Goal: Task Accomplishment & Management: Complete application form

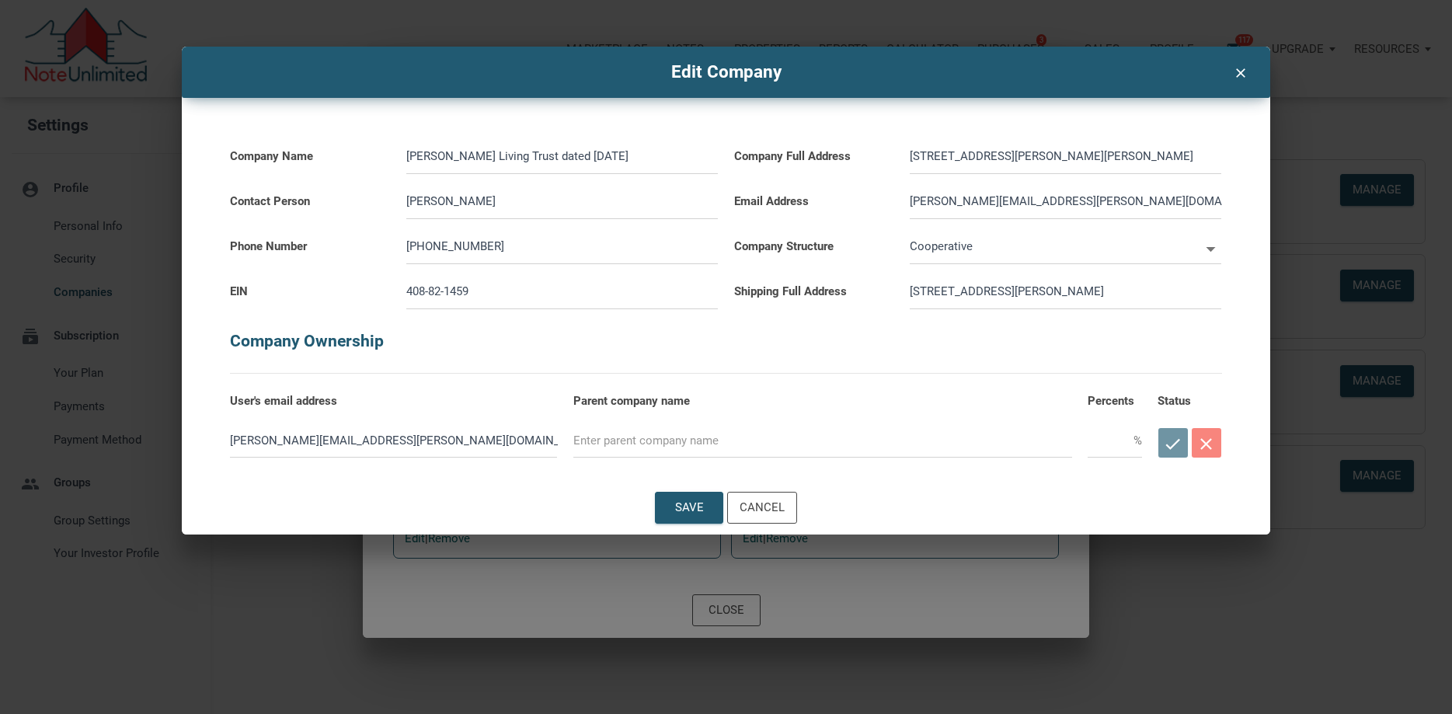
type input "A"
select select
type input "Aq"
select select
type input "Aqu"
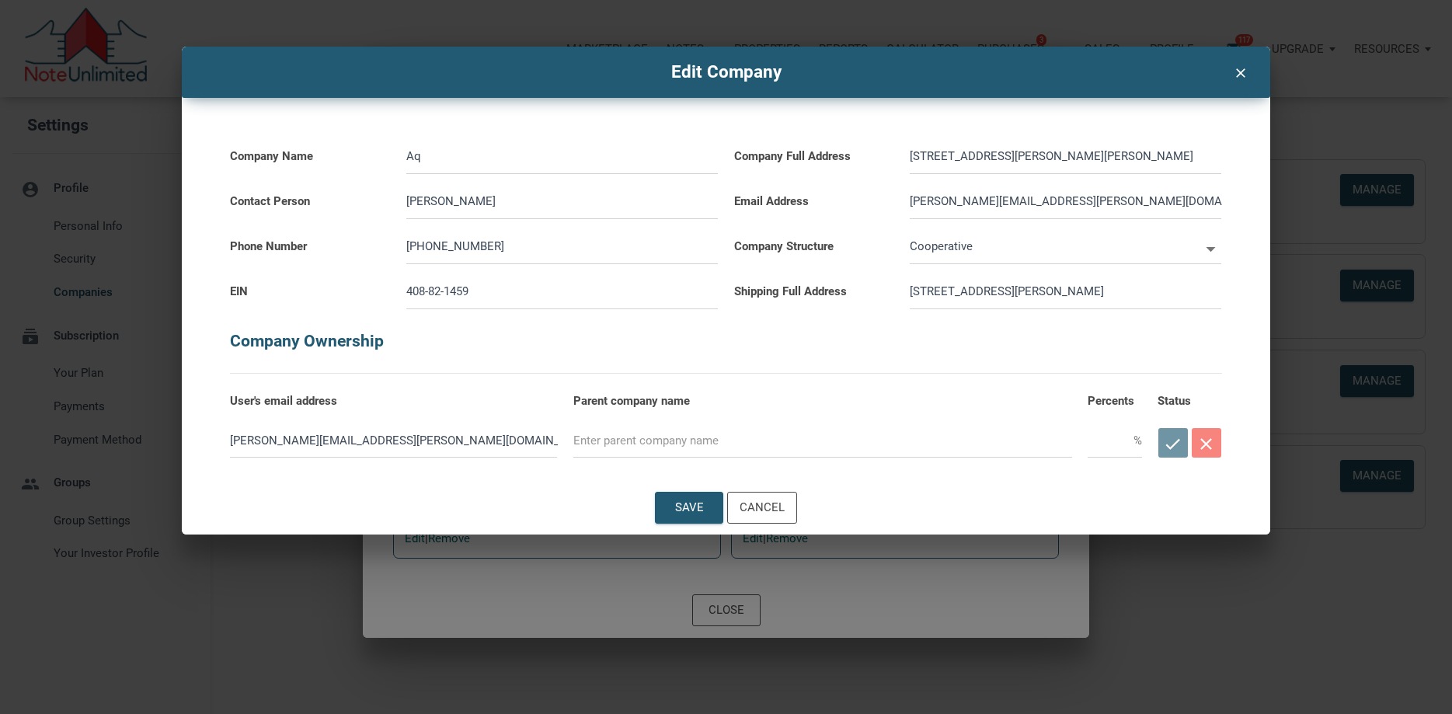
select select
type input "Aqui"
select select
type input "[PERSON_NAME]"
select select
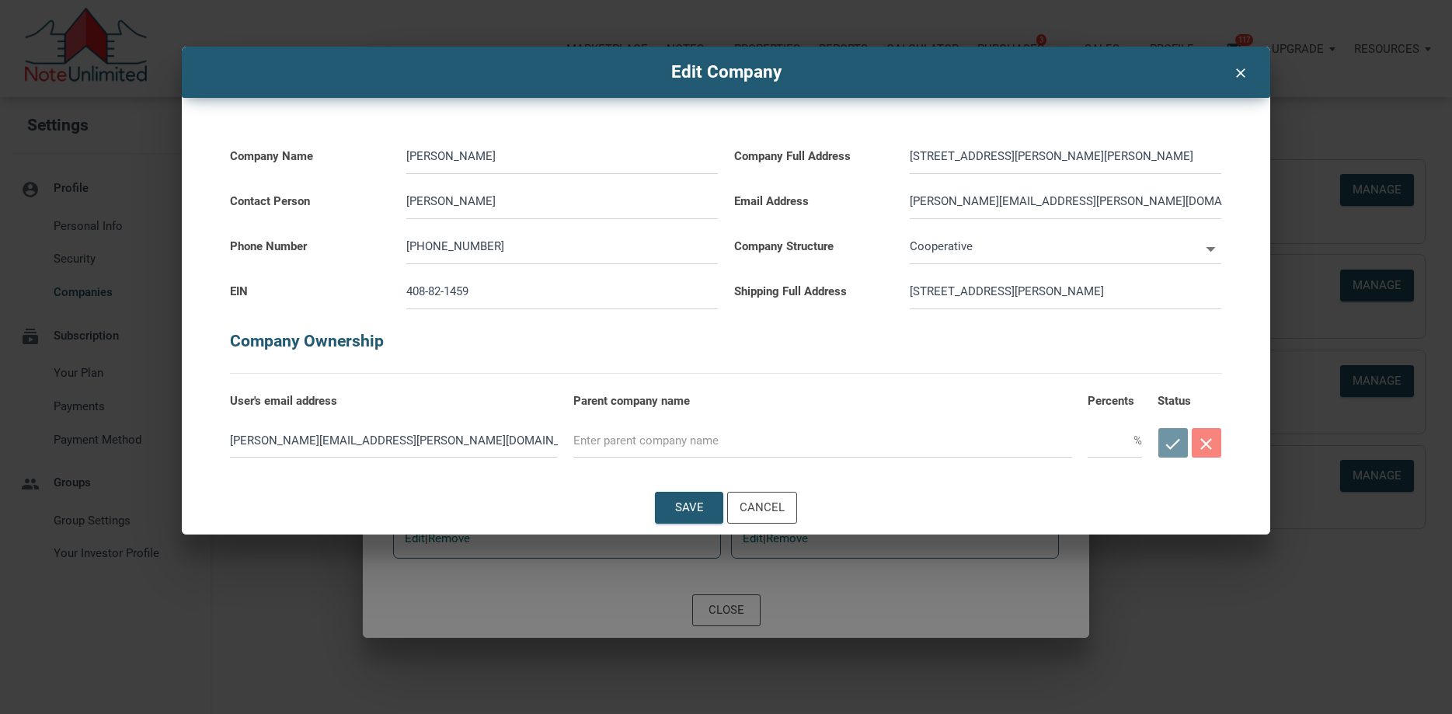
type input "Aquila"
select select
type input "Aquila"
select select
type input "Aquila B"
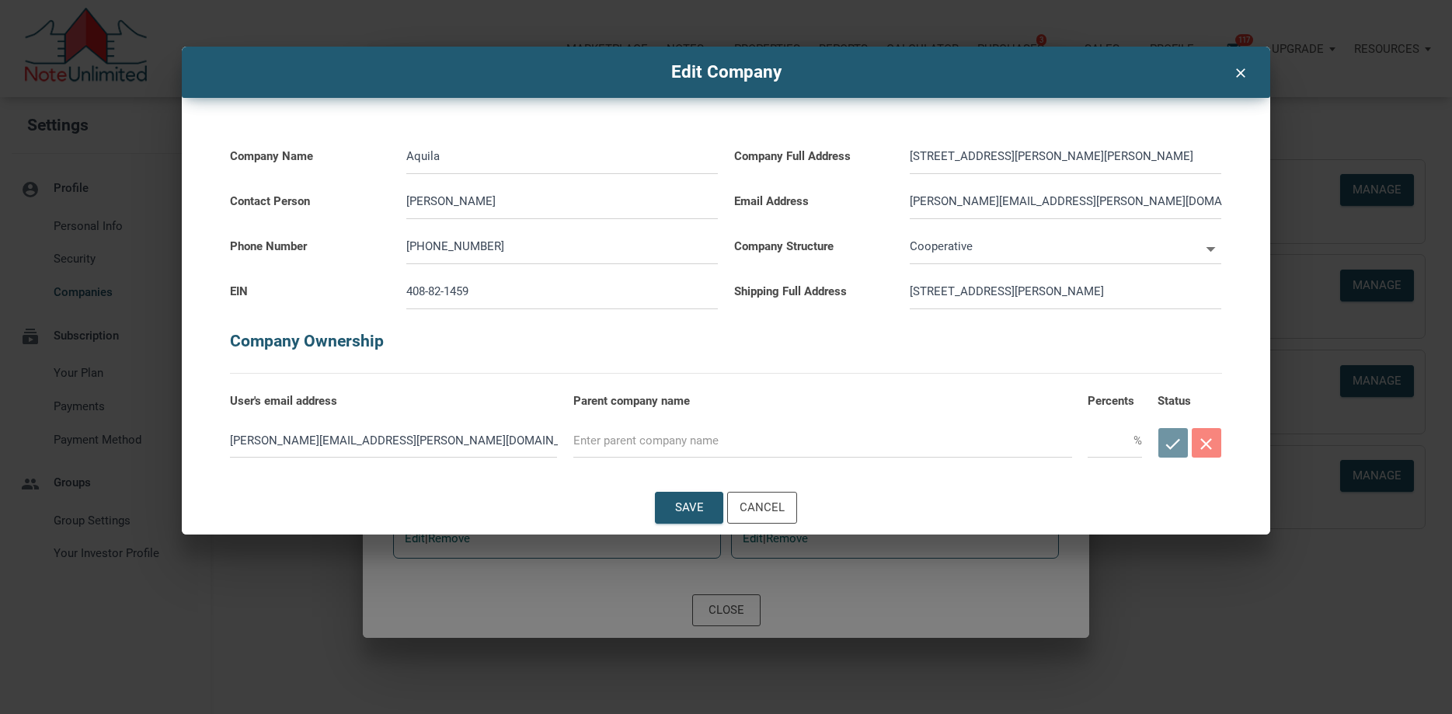
select select
type input "Aquila"
select select
type input "Aquila G"
select select
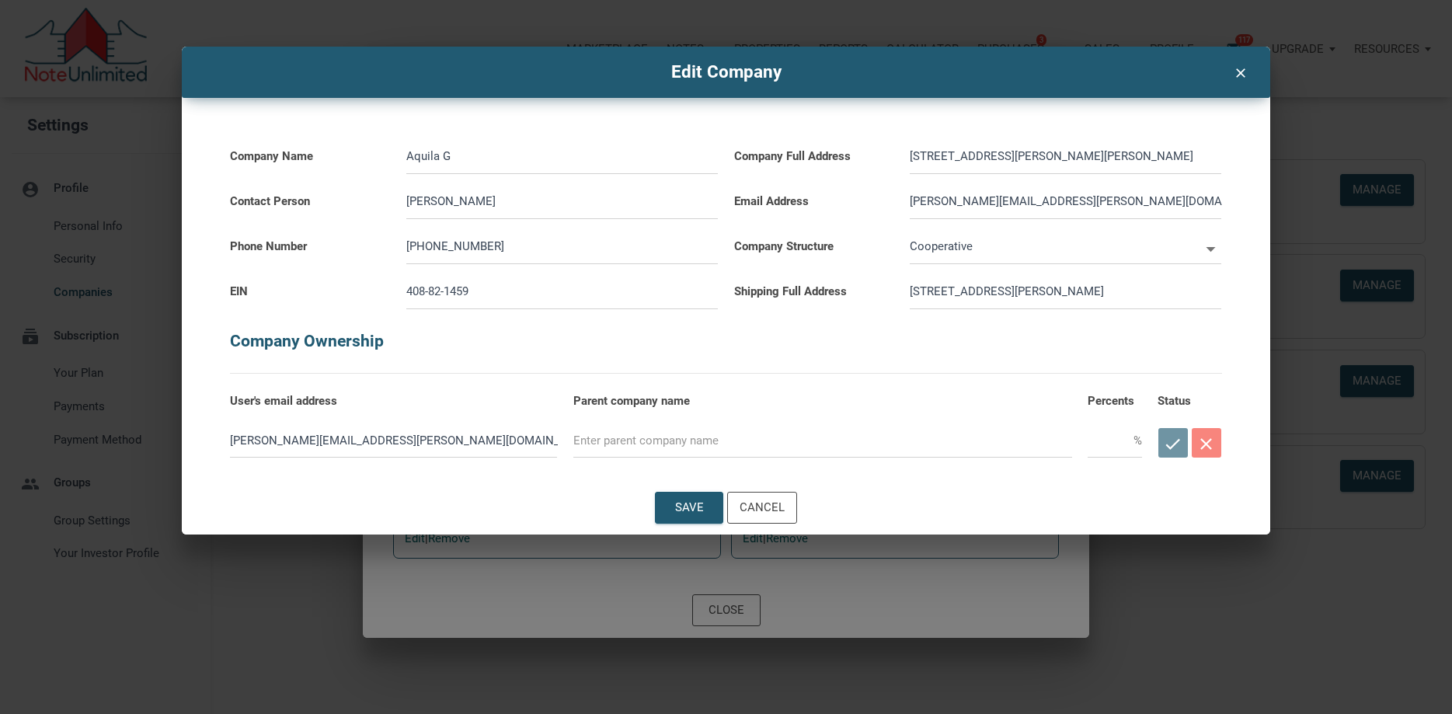
type input "Aquila Gr"
select select
type input "Aquila Gro"
select select
type input "Aquila Grou"
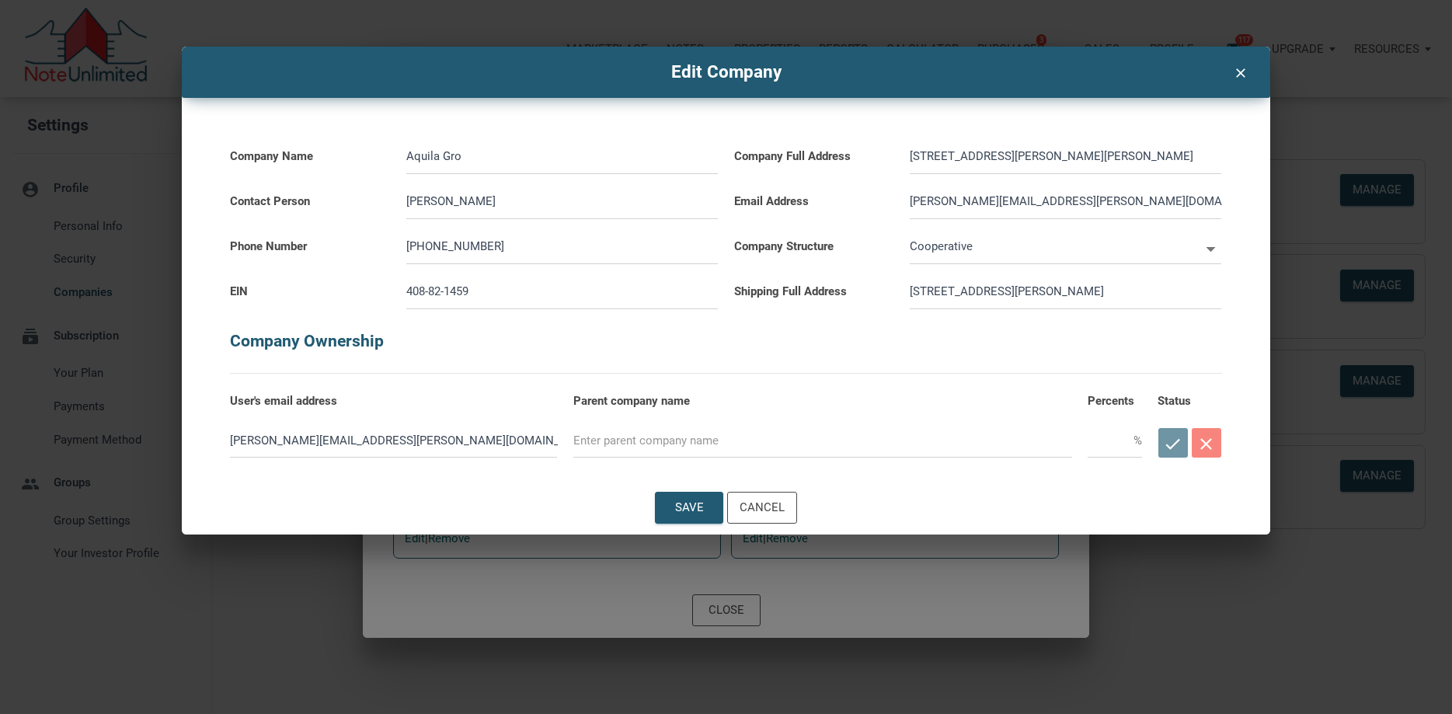
select select
type input "Aquila Group"
select select
type input "Aquila Group"
select select
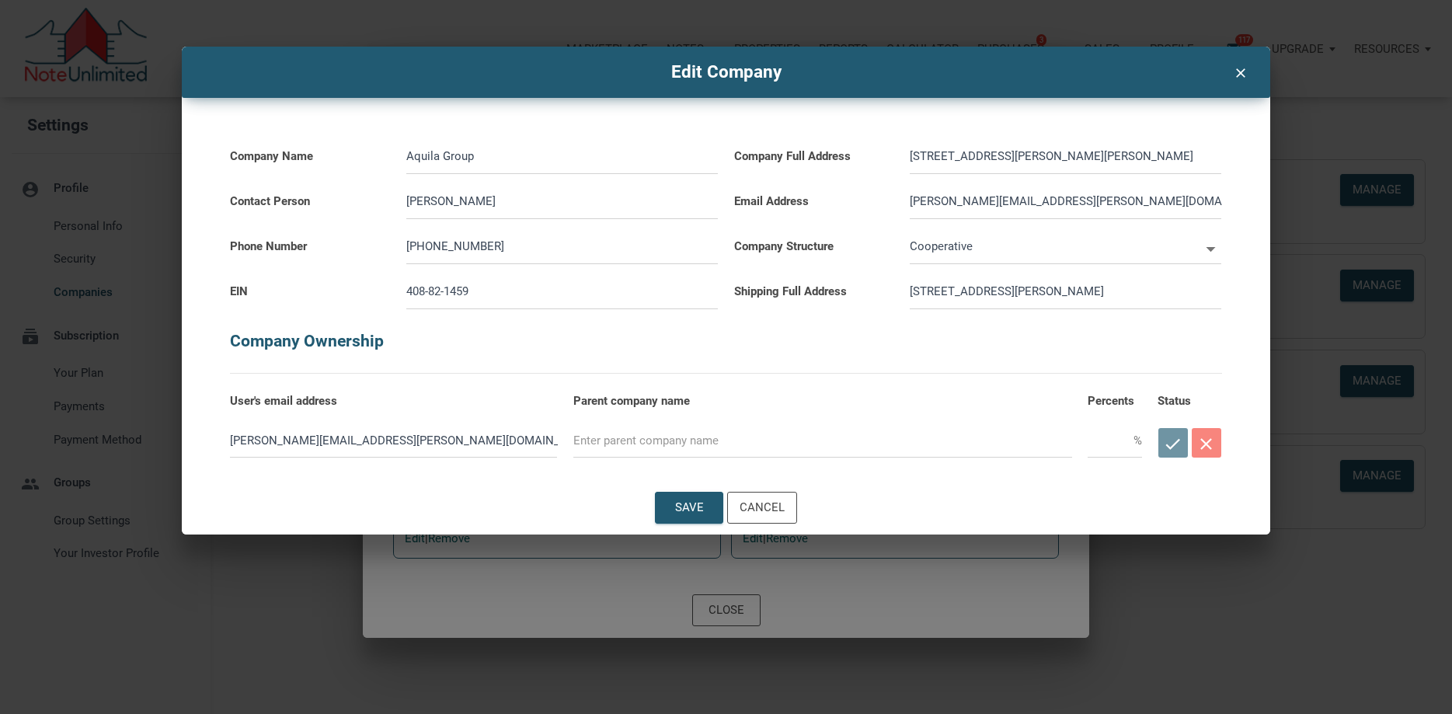
type input "Aquila Group C"
select select
type input "Aquila Group Co"
select select
type input "Aquila Group Com"
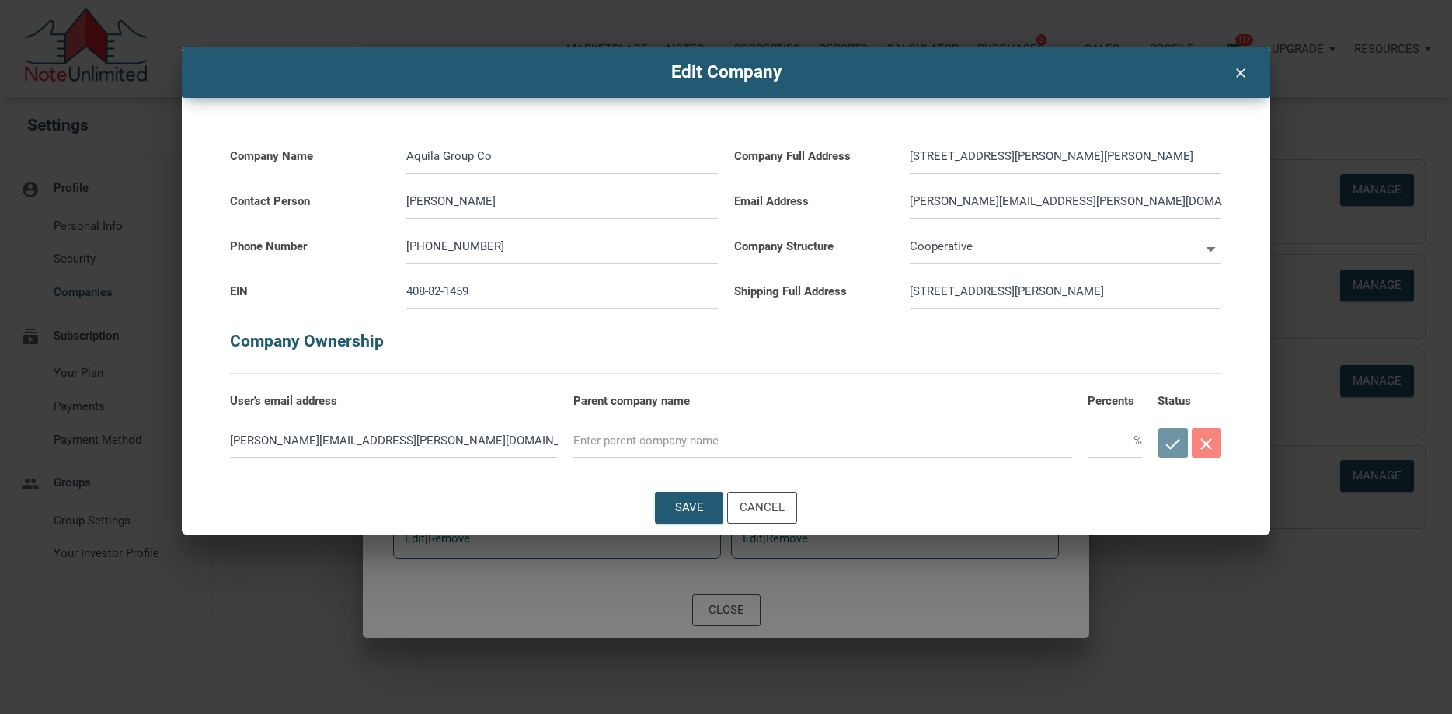
select select
type input "Aquila Group Comm"
select select
type input "Aquila Group Commu"
select select
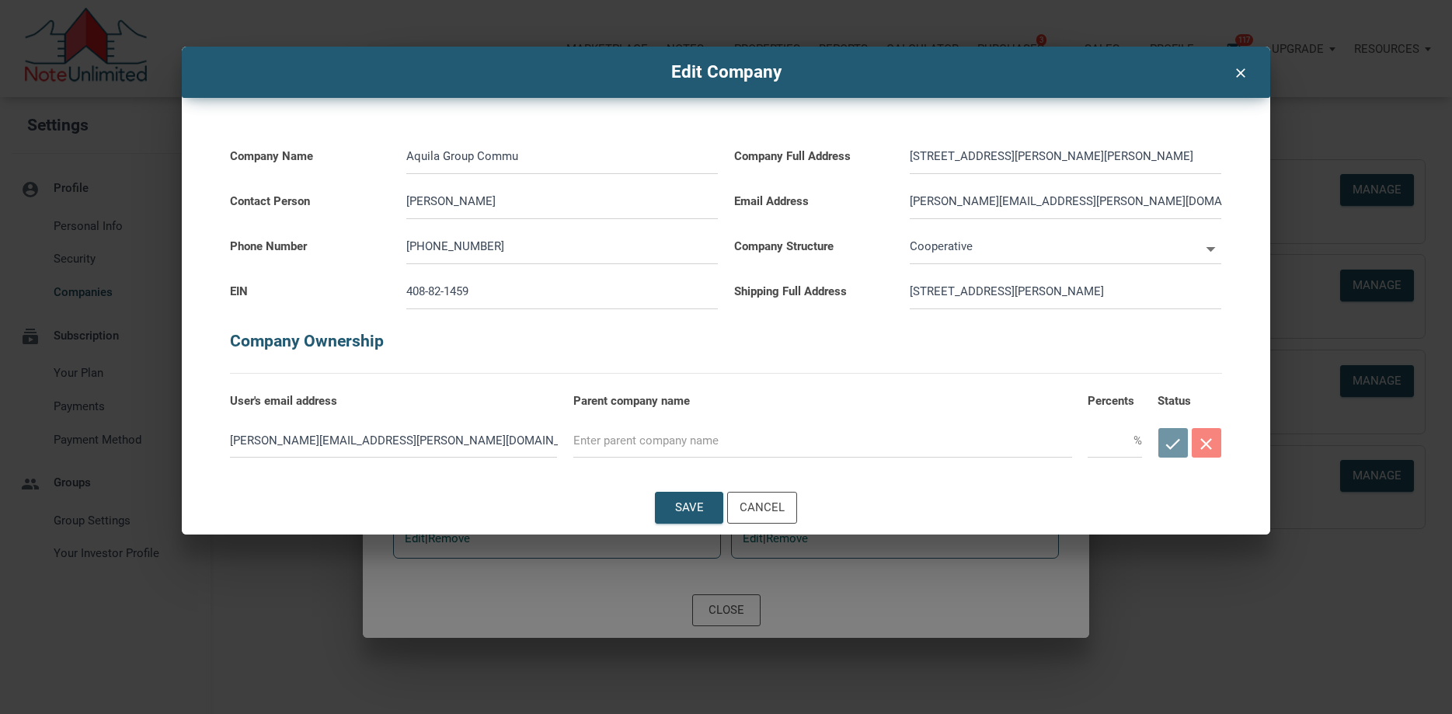
type input "Aquila Group Commun"
select select
type input "Aquila Group Communi"
select select
type input "Aquila Group Communit"
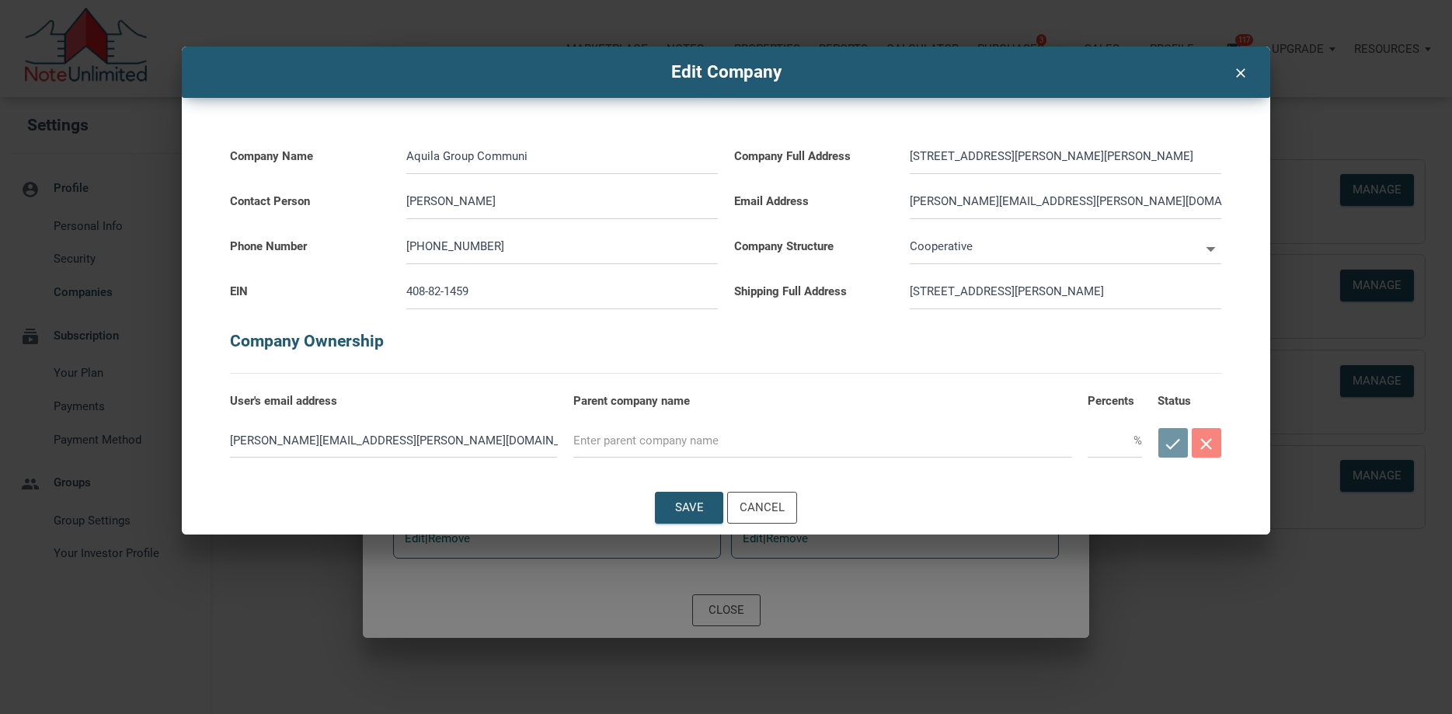
select select
type input "Aquila Group Community"
select select
type input "Aquila Group Community"
select select
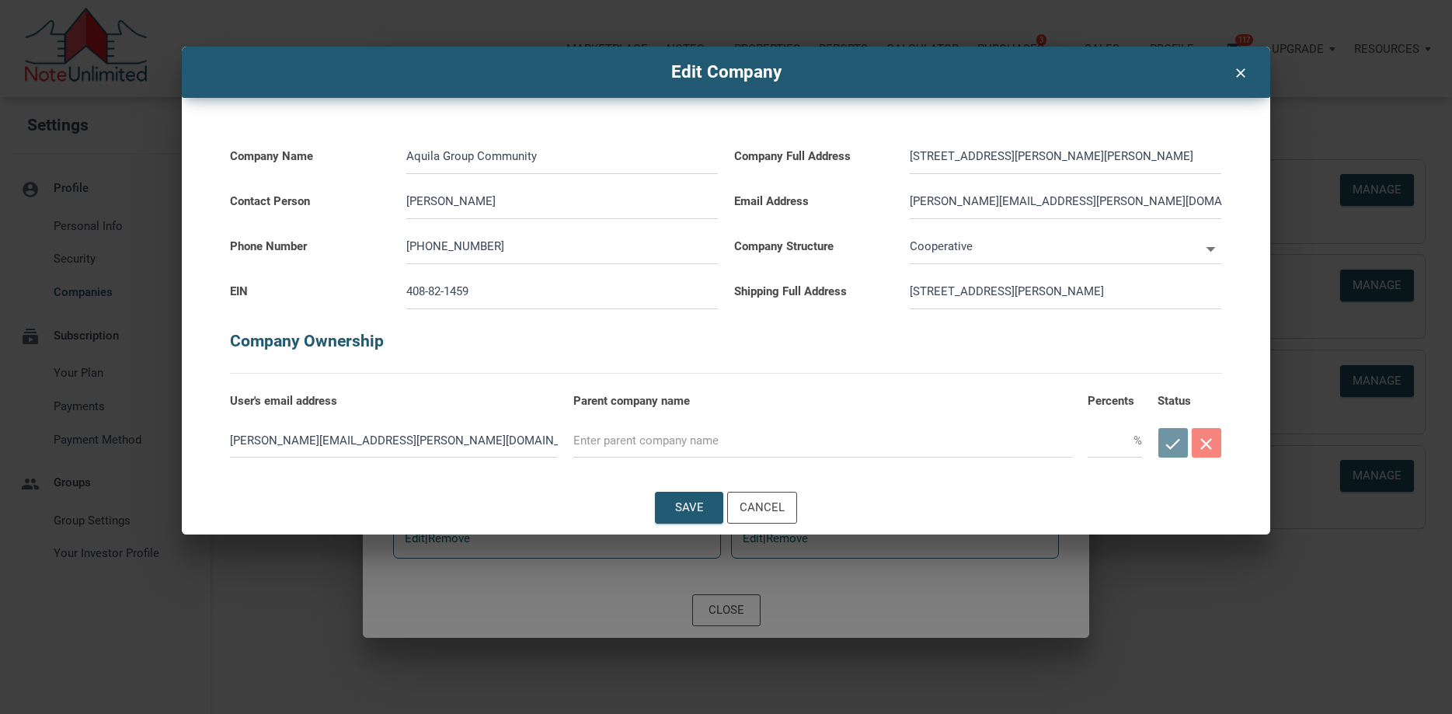
type input "Aquila Group Community P"
select select
type input "Aquila Group Community Pr"
select select
type input "Aquila Group Community Pro"
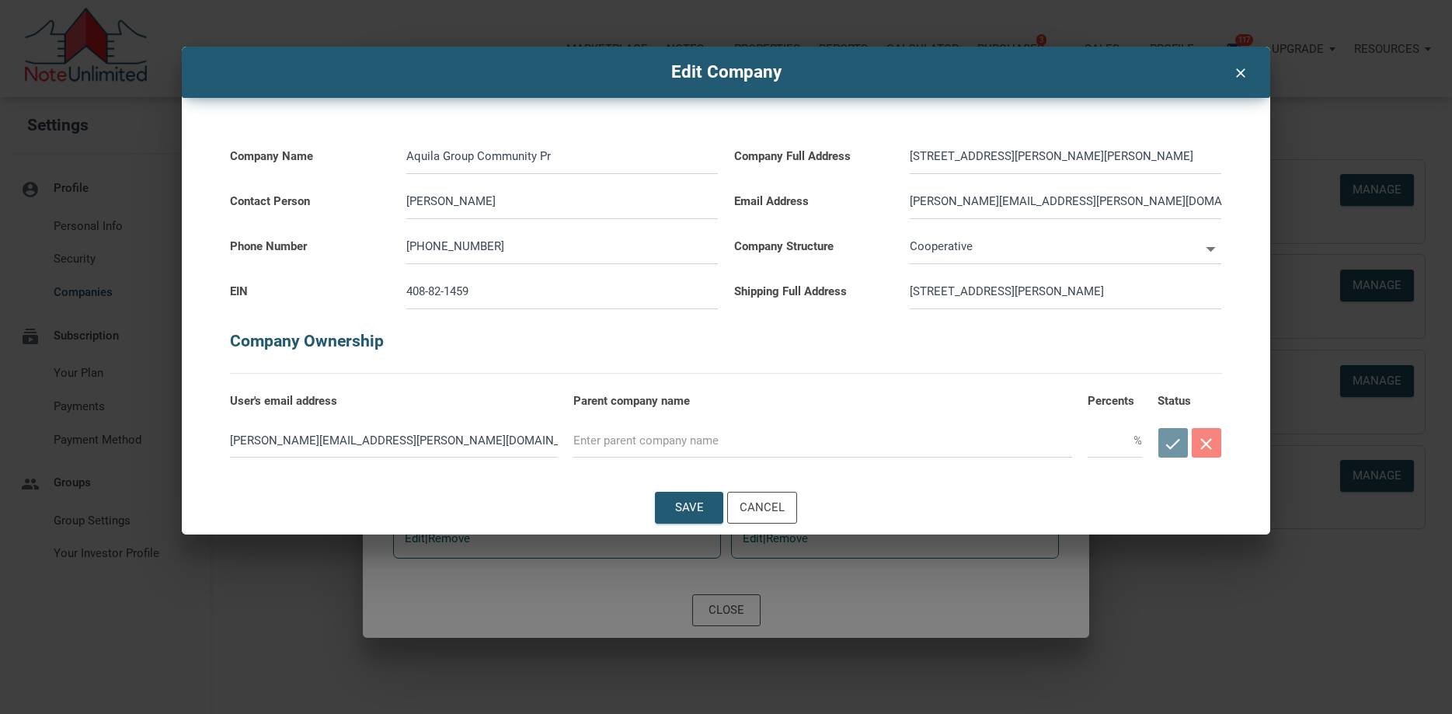
select select
type input "Aquila Group Community Prop"
select select
type input "Aquila Group Community Prope"
select select
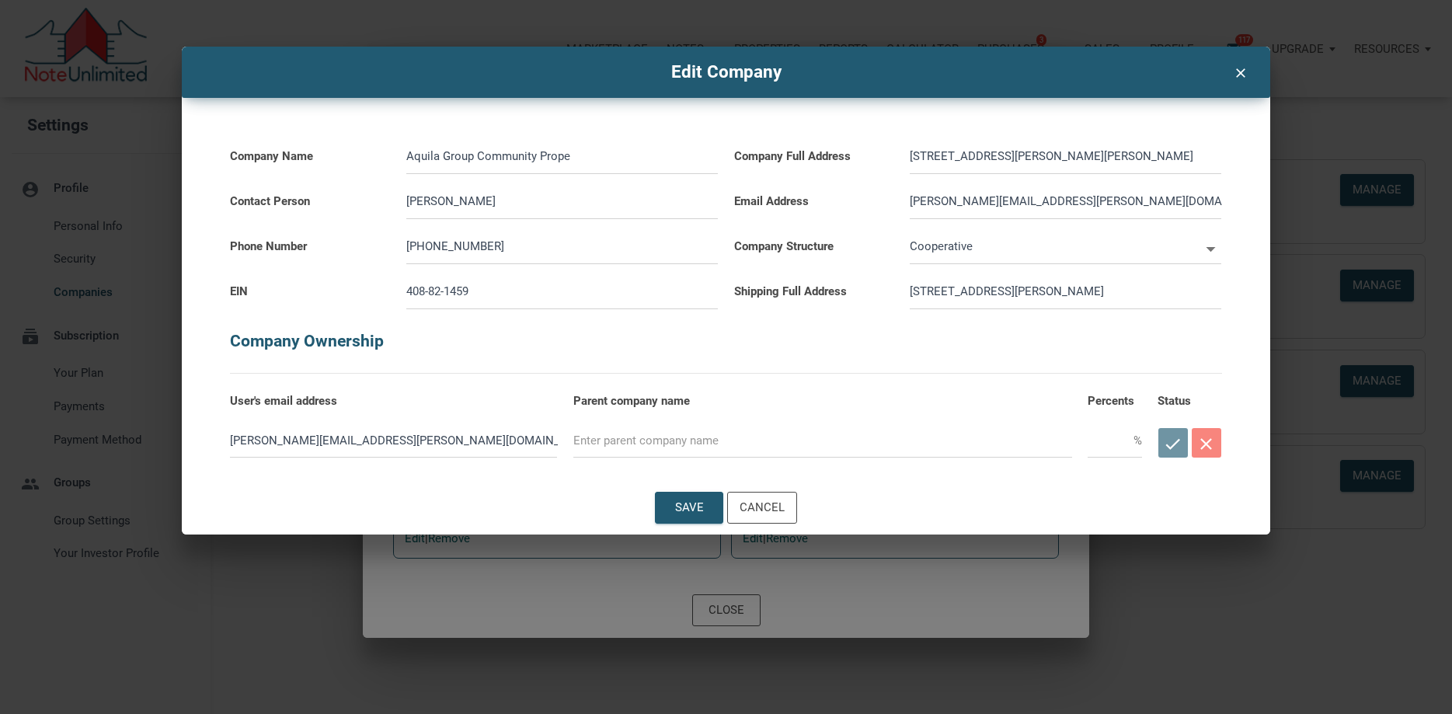
type input "Aquila Group Community Proper"
select select
type input "Aquila Group Community Propert"
select select
type input "Aquila Group Community Property"
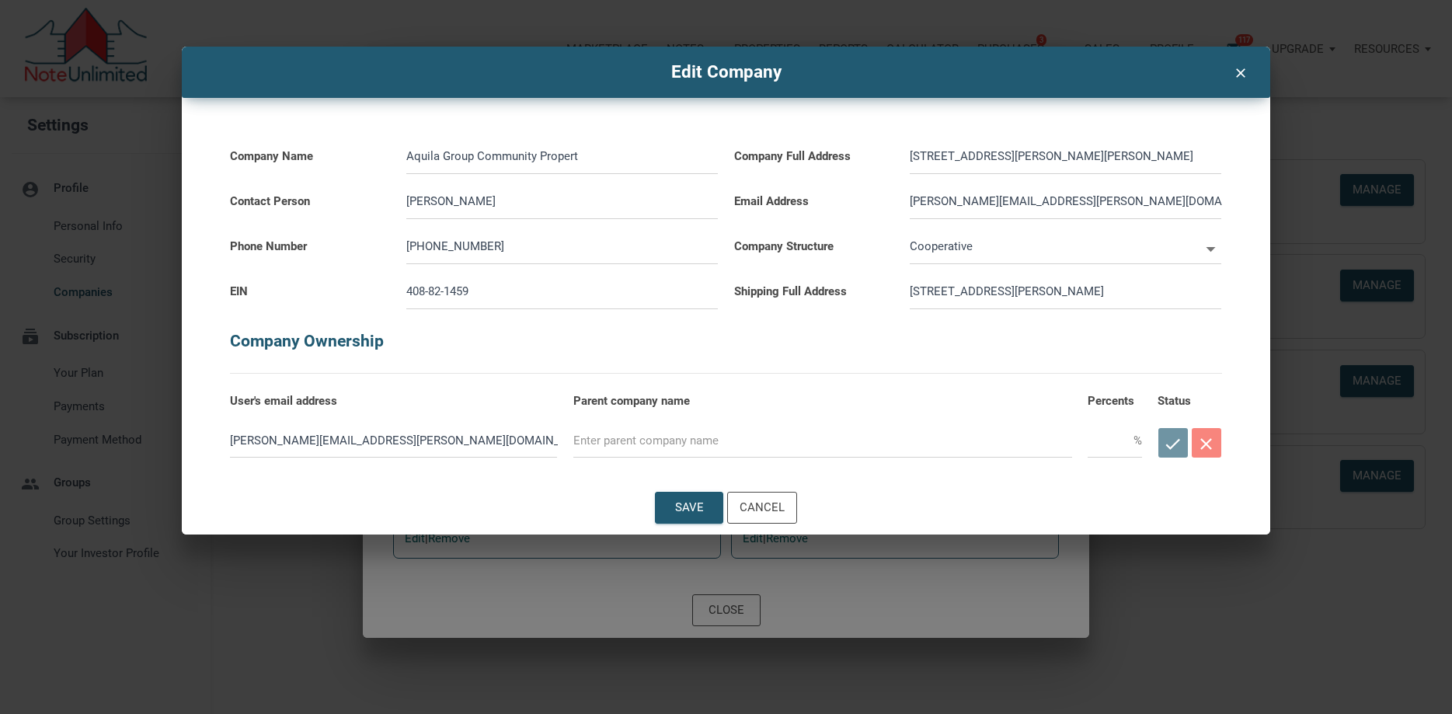
select select
type input "Aquila Group Community Property"
select select
type input "Aquila Group Community Property T"
select select
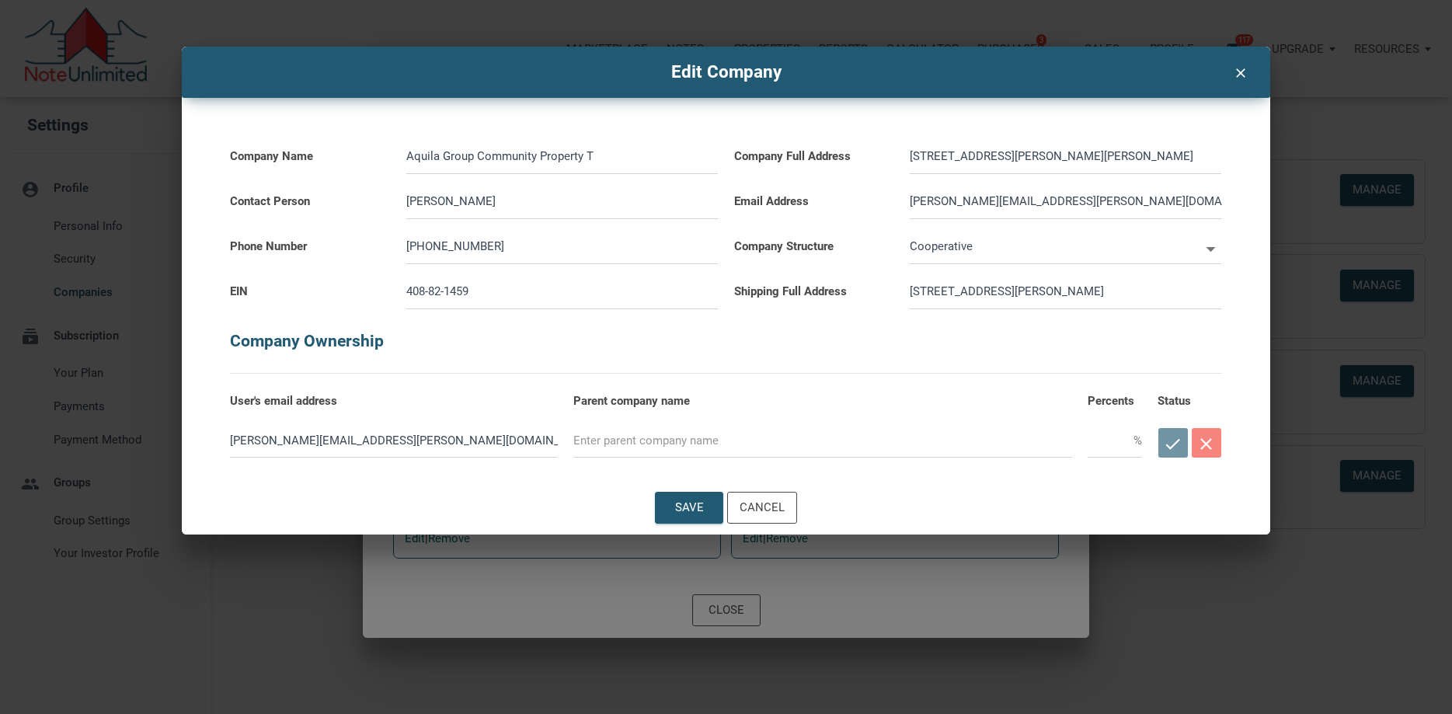
type input "Aquila Group Community Property Tr"
select select
type input "Aquila Group Community Property Tru"
select select
type input "Aquila Group Community Property Trus"
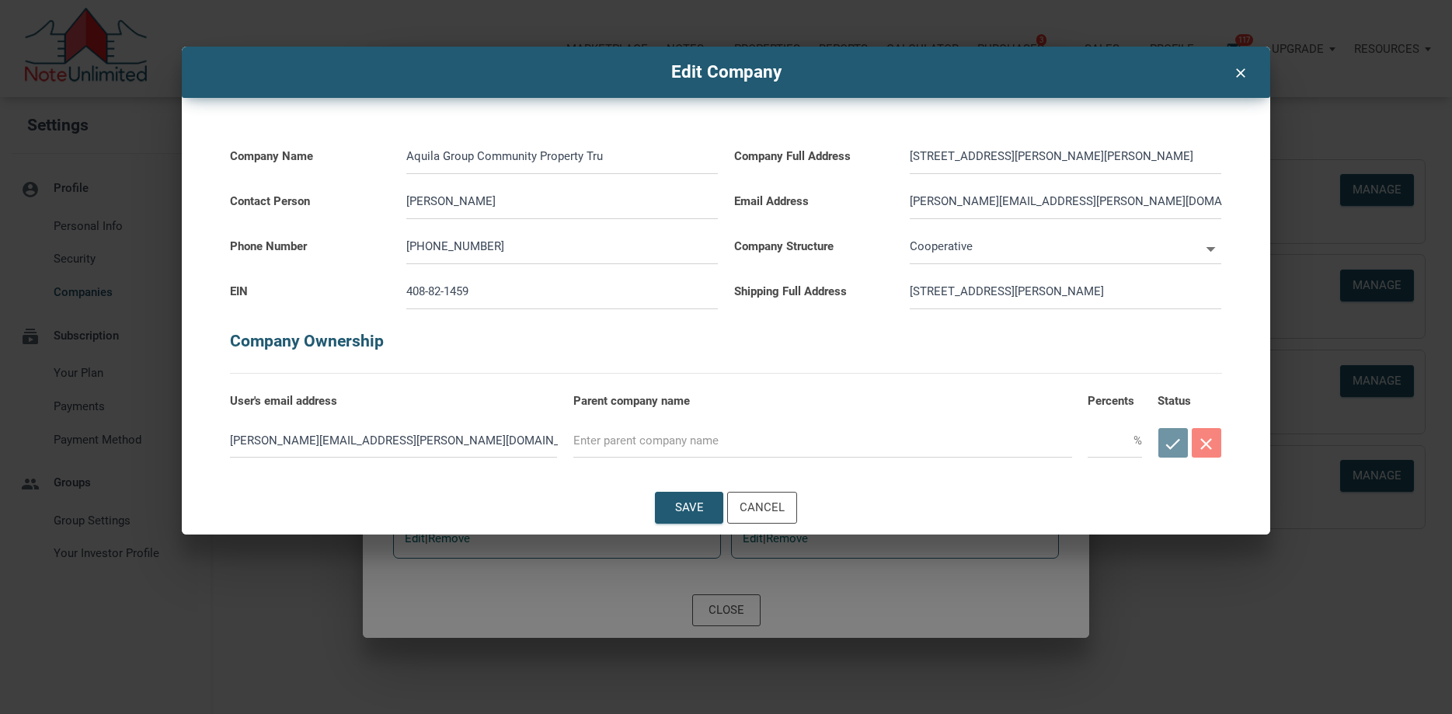
select select
type input "Aquila Group Community Property Trust"
select select
type input "Aquila Group Community Property Trust"
click at [1208, 249] on icon at bounding box center [1210, 249] width 23 height 23
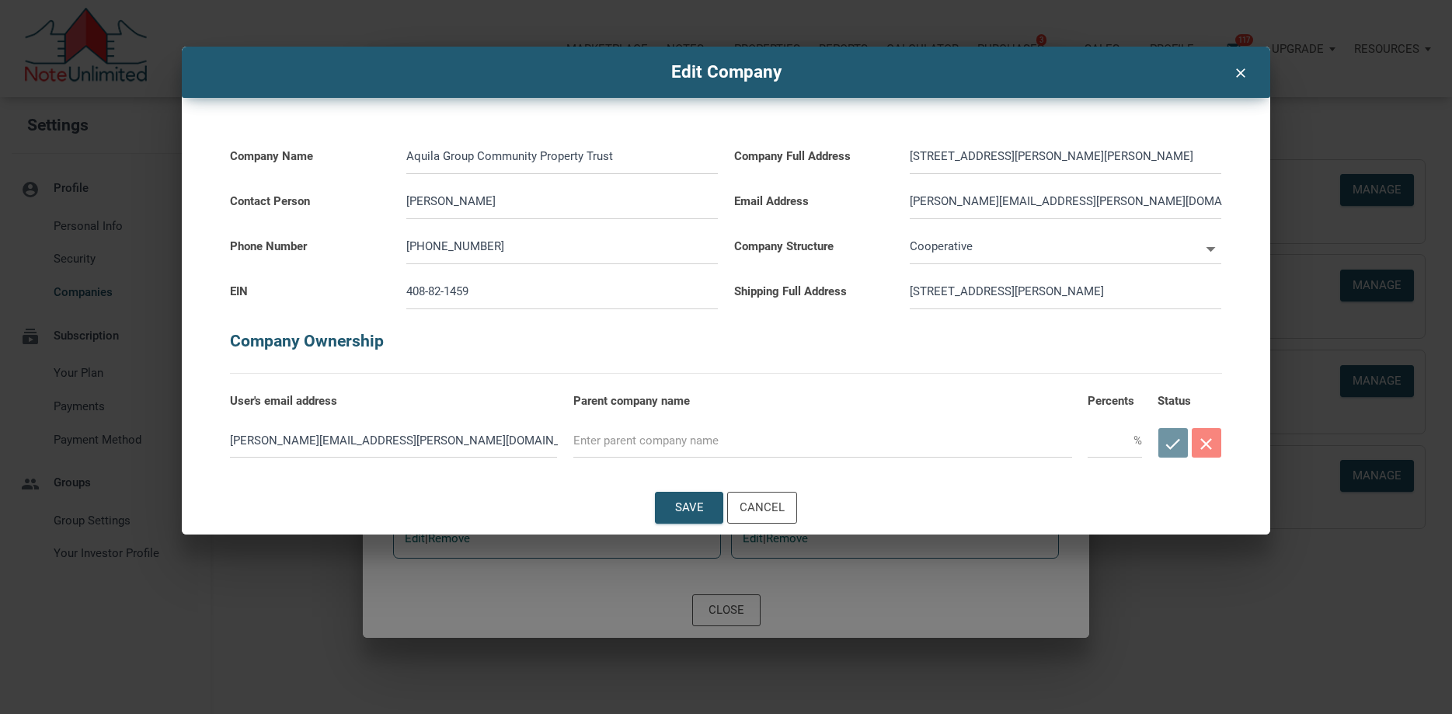
select select
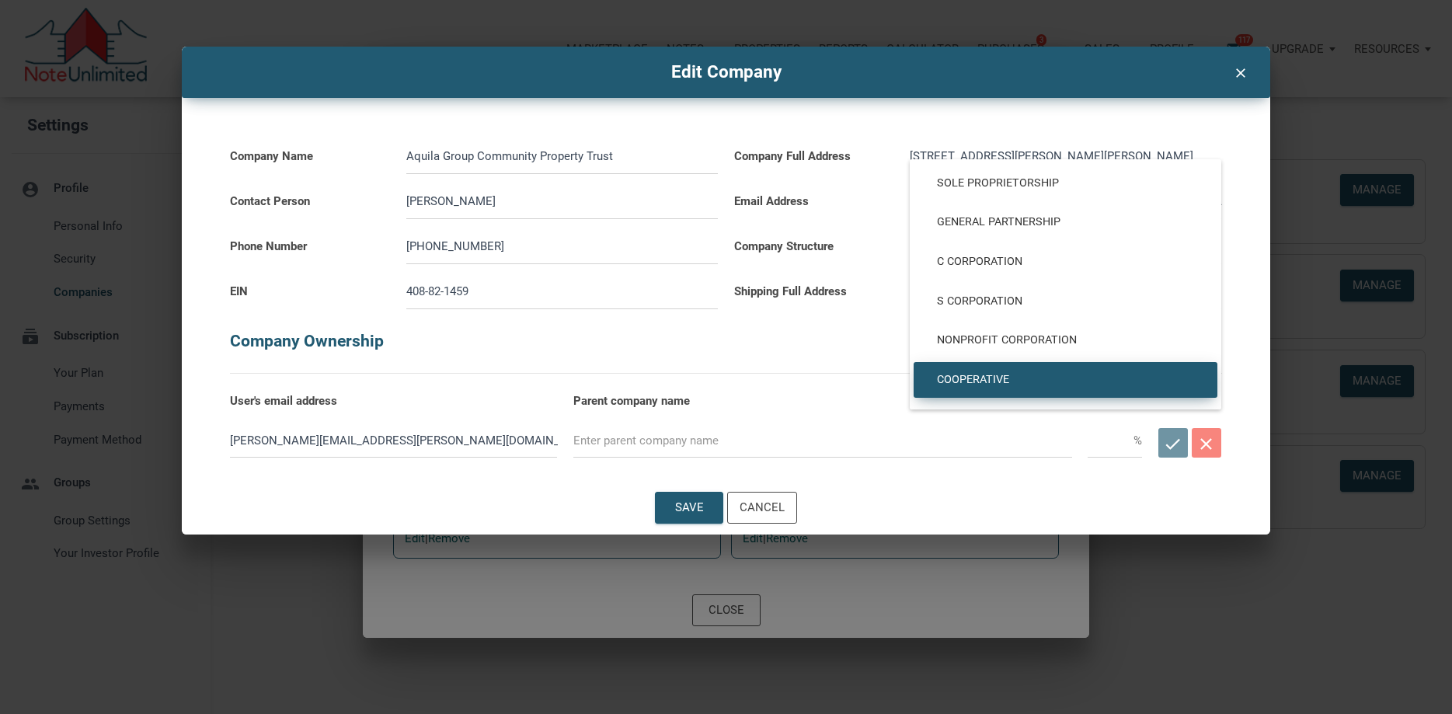
scroll to position [96, 0]
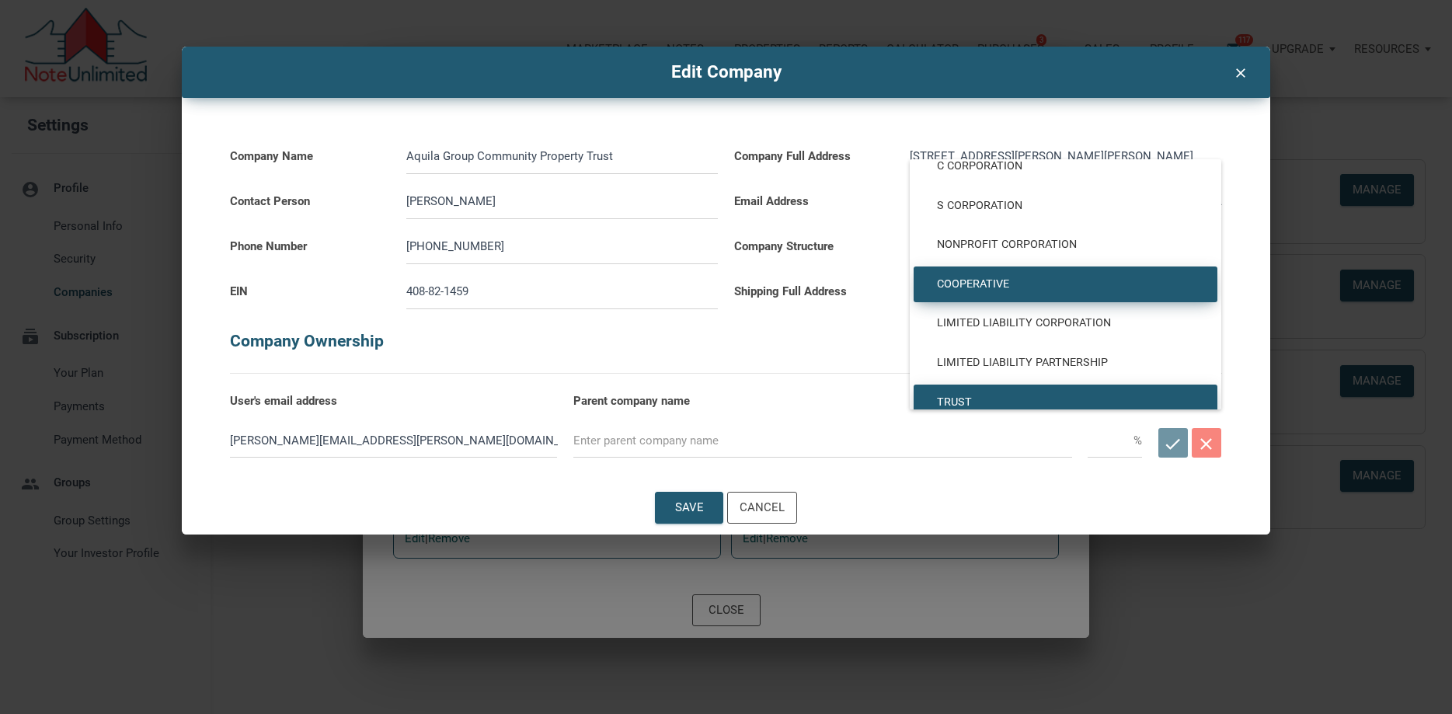
click at [966, 398] on span "Trust" at bounding box center [1065, 402] width 280 height 14
type input "Trust"
type input "TRUST"
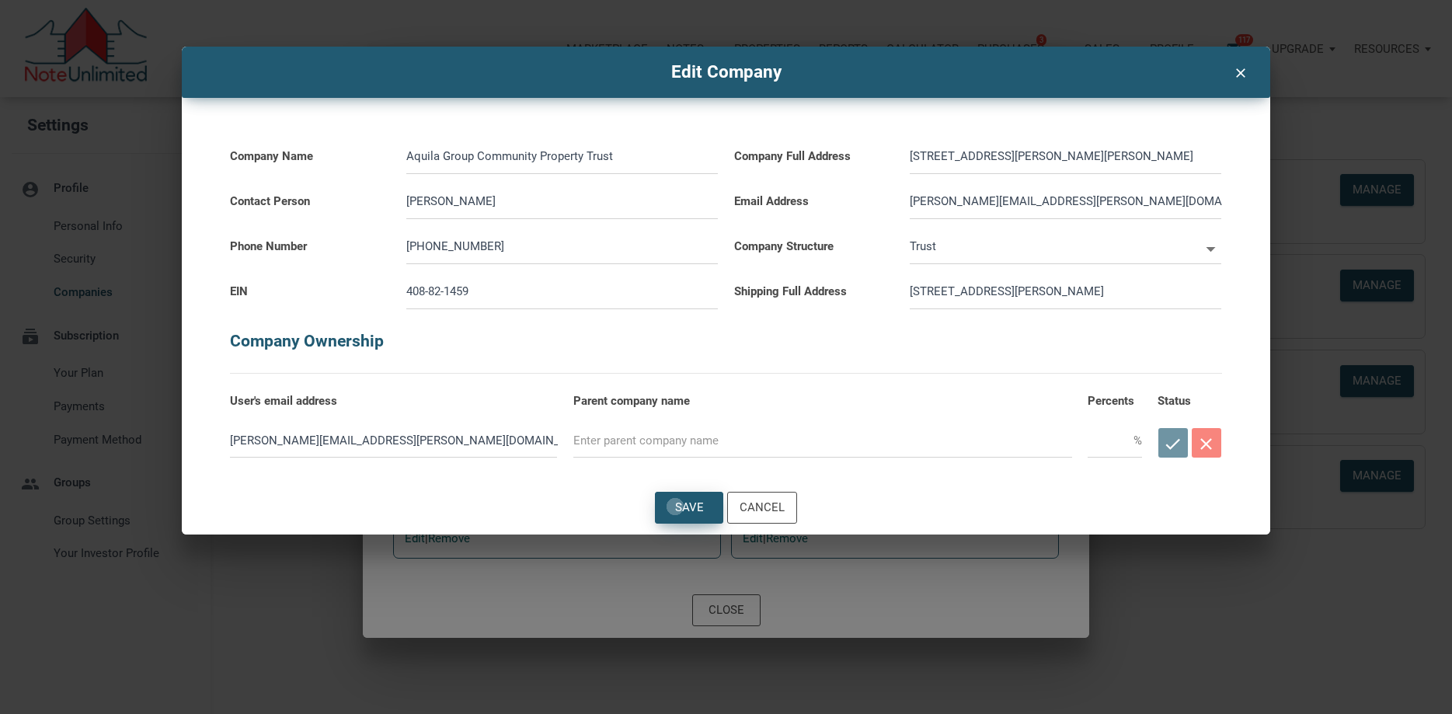
click at [673, 506] on div "Save" at bounding box center [689, 507] width 67 height 30
select select
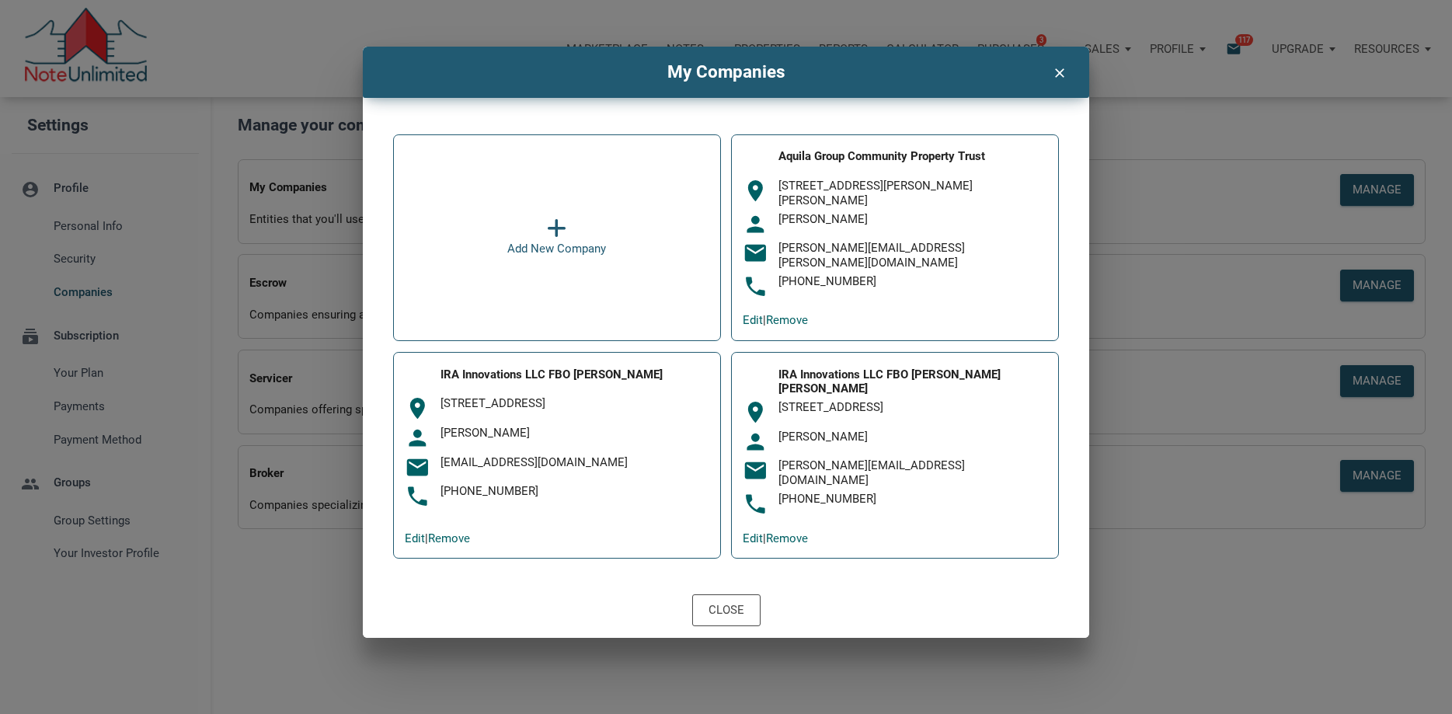
click at [1059, 73] on icon "clear" at bounding box center [1058, 71] width 19 height 21
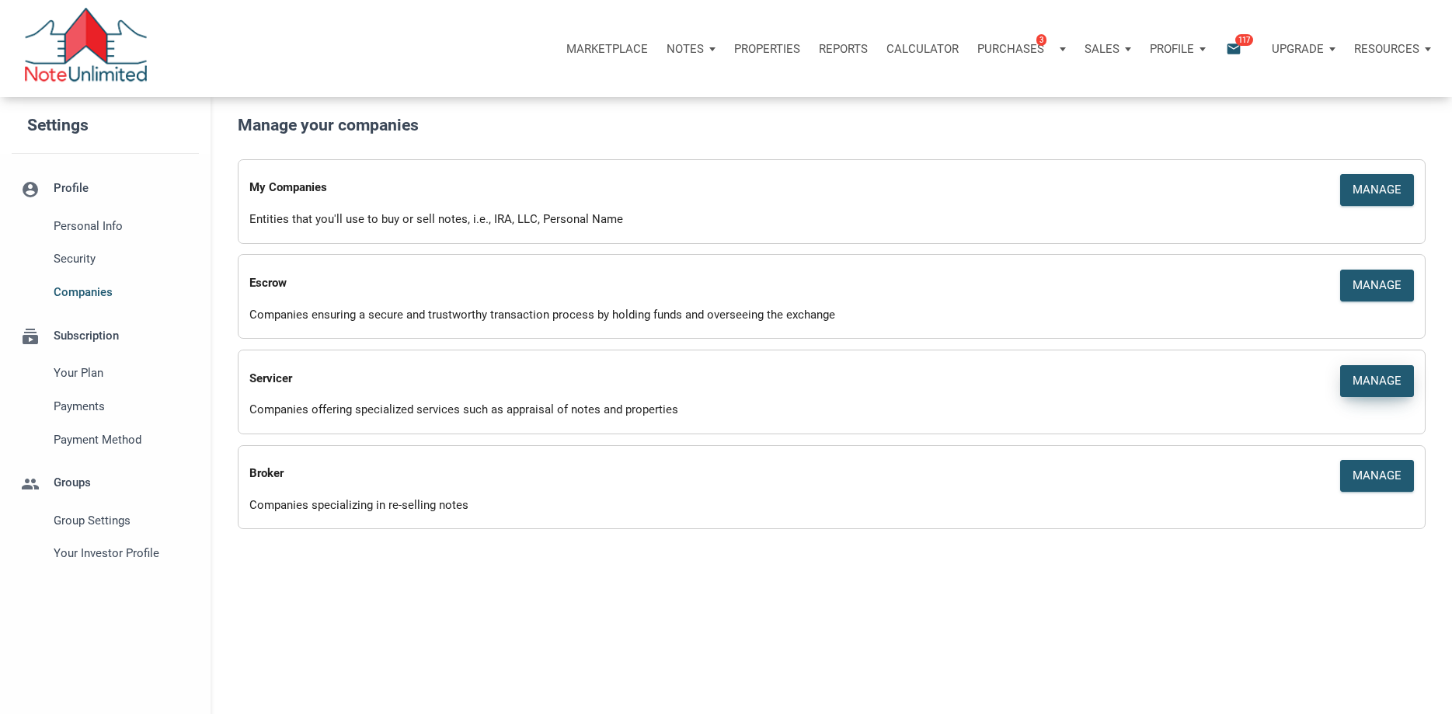
click at [1370, 378] on div "Manage" at bounding box center [1376, 381] width 49 height 18
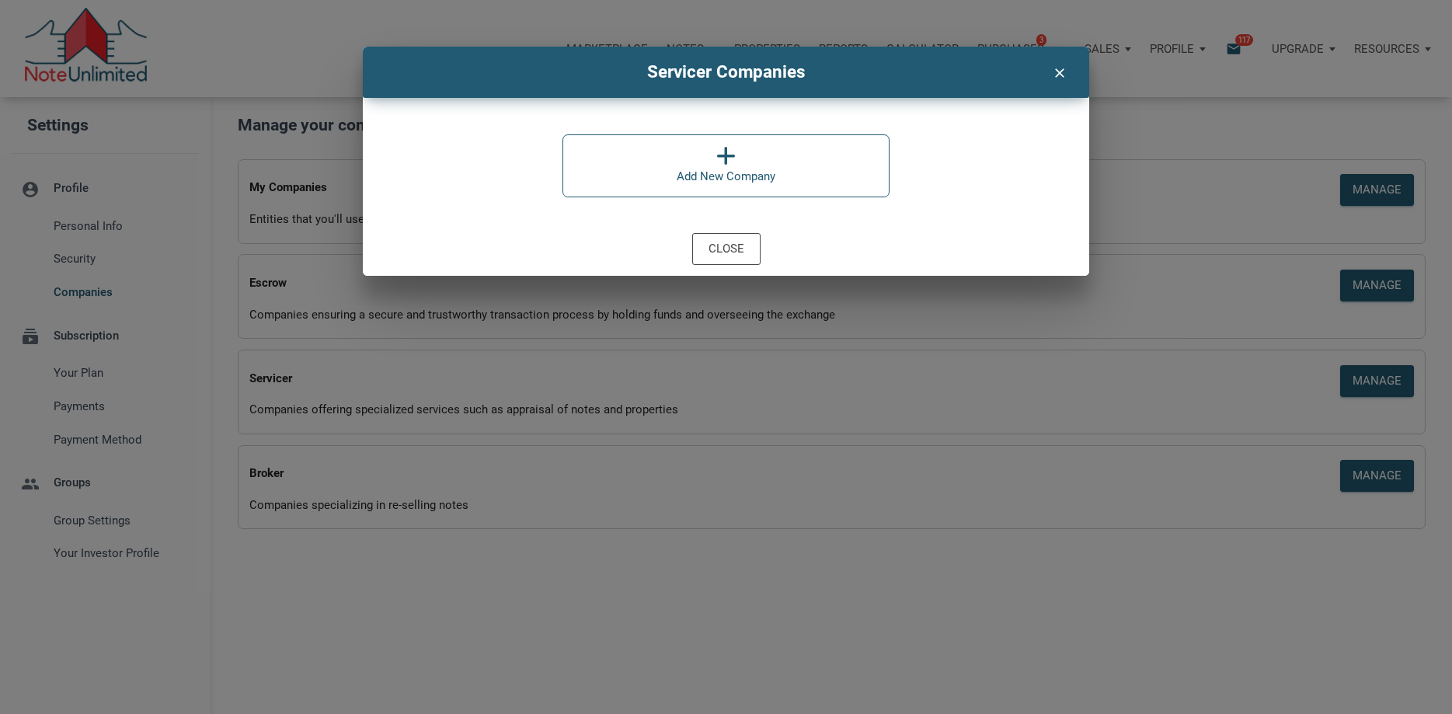
click at [586, 166] on div "Add New Company" at bounding box center [726, 165] width 328 height 63
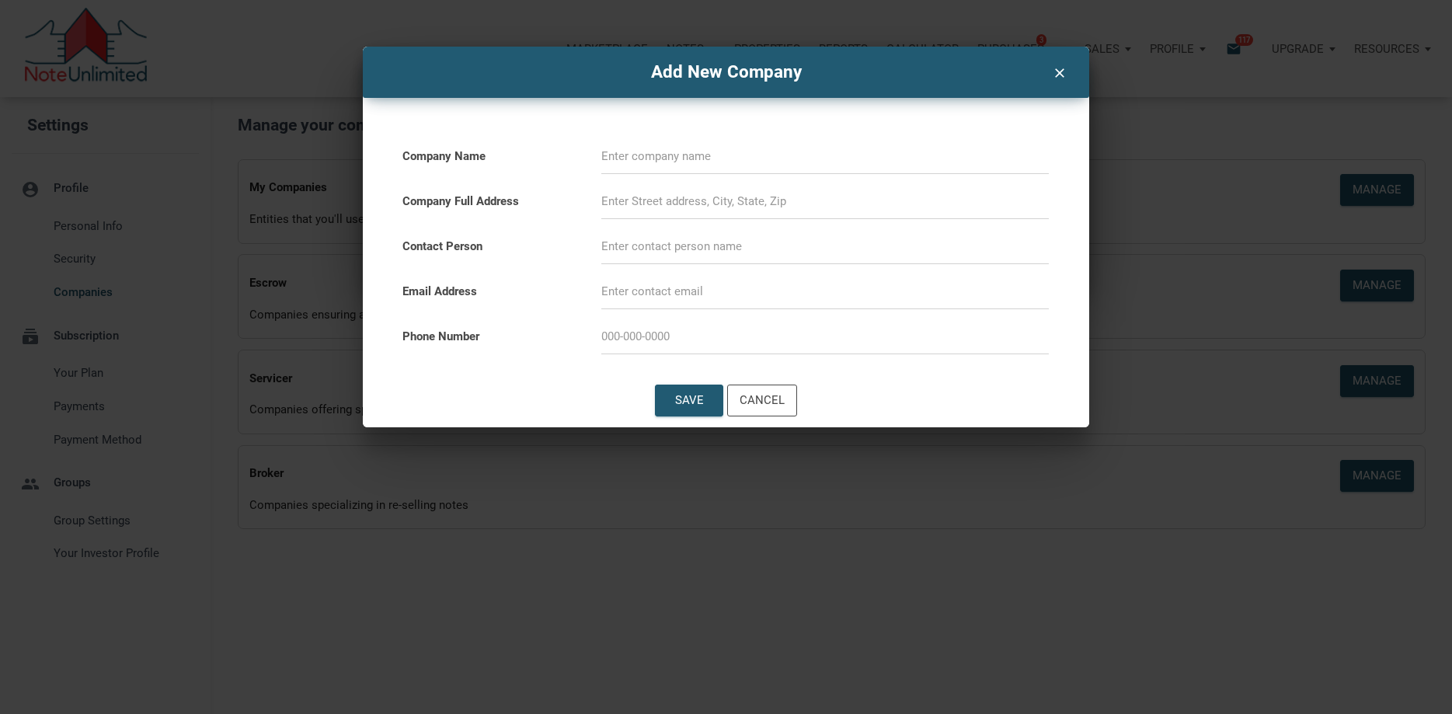
click at [704, 158] on input at bounding box center [824, 156] width 447 height 35
type input "Allied Servicing Corporation"
click at [663, 249] on input at bounding box center [824, 246] width 447 height 35
type input "[PERSON_NAME]"
click at [667, 335] on input at bounding box center [824, 336] width 447 height 35
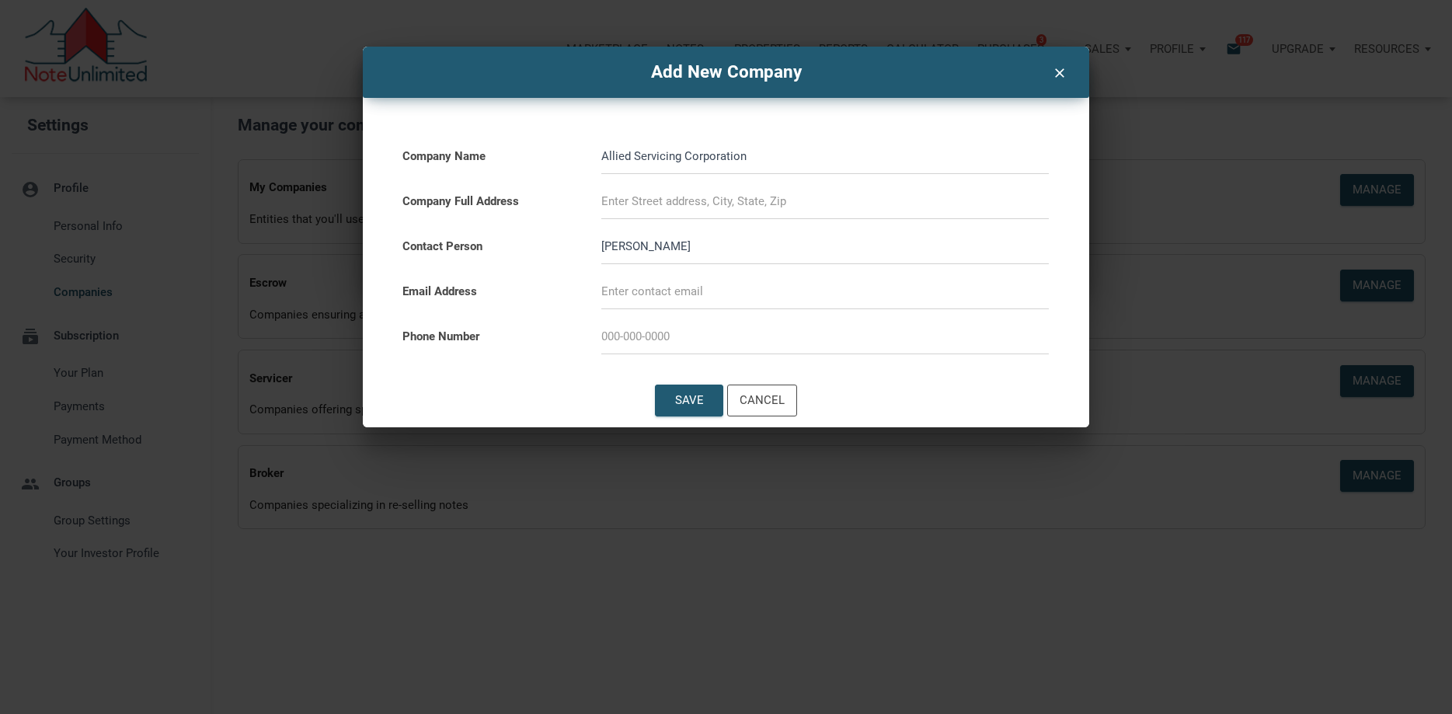
paste input "[PHONE_NUMBER]"
type input "[PHONE_NUMBER]"
click at [691, 290] on input at bounding box center [824, 291] width 447 height 35
paste input "[PERSON_NAME][EMAIL_ADDRESS][DOMAIN_NAME]"
type input "[PERSON_NAME][EMAIL_ADDRESS][DOMAIN_NAME]"
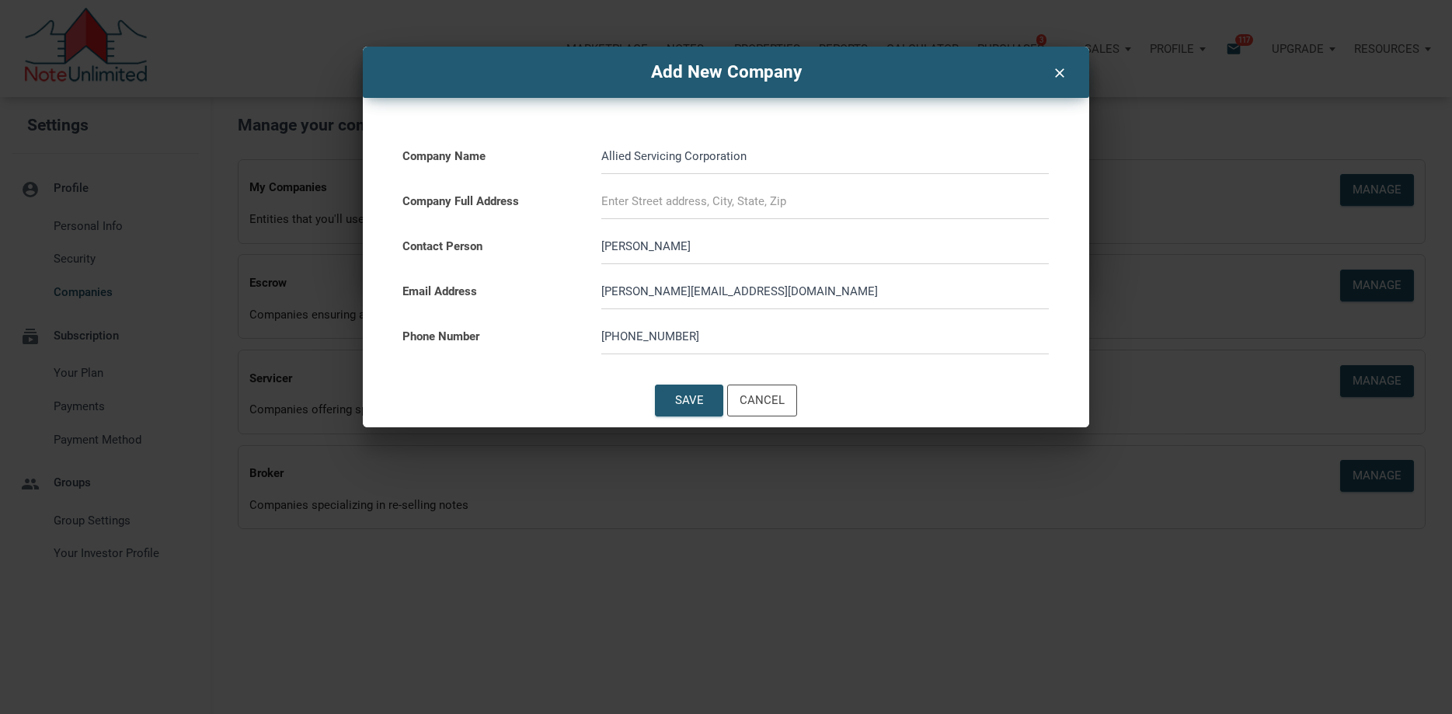
click at [601, 200] on div at bounding box center [824, 196] width 463 height 45
click at [603, 198] on input at bounding box center [824, 201] width 447 height 35
paste input "Allied Servicing Corporation [STREET_ADDRESS] [GEOGRAPHIC_DATA]"
type input "Allied Servicing Corporation [STREET_ADDRESS] [GEOGRAPHIC_DATA]"
click at [711, 401] on div "Save" at bounding box center [689, 400] width 67 height 30
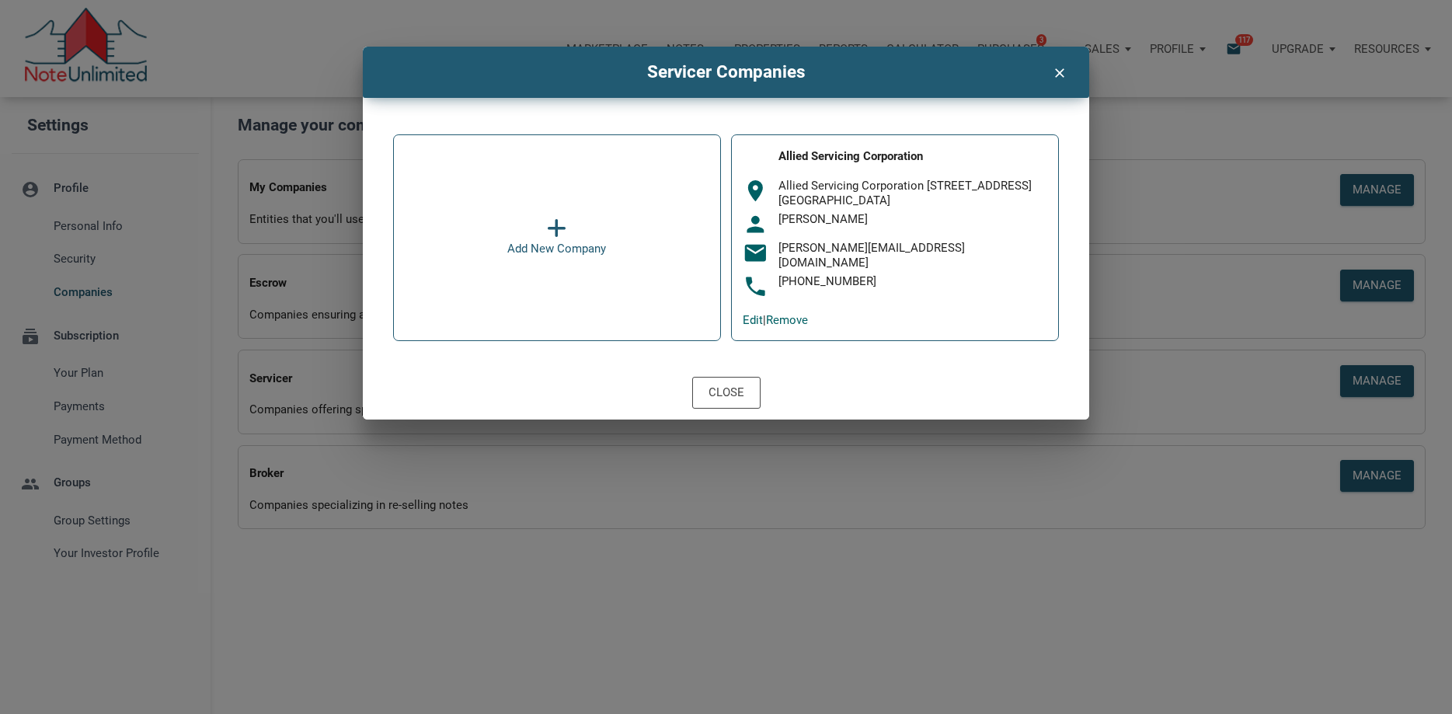
click at [1062, 69] on icon "clear" at bounding box center [1058, 71] width 19 height 21
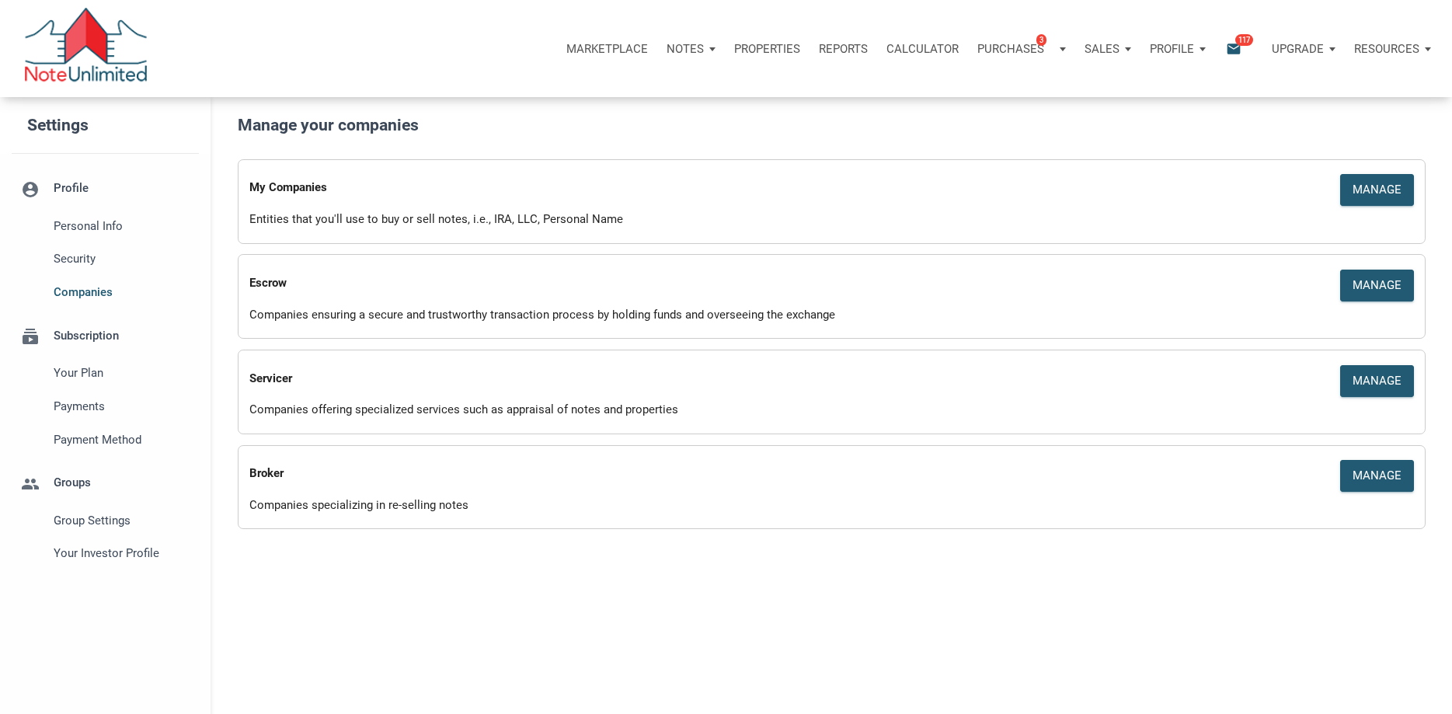
click at [1390, 50] on p "Resources" at bounding box center [1386, 49] width 65 height 14
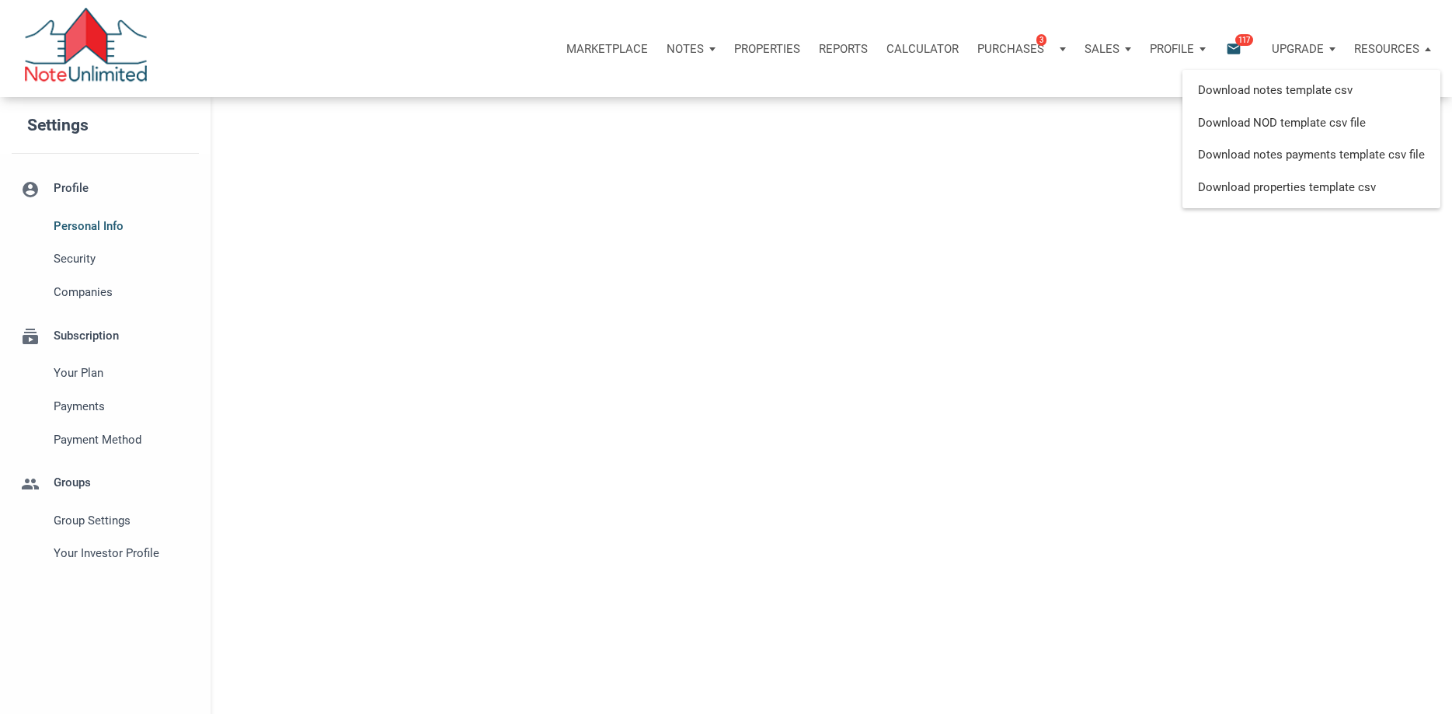
select select
type input "SPARTA"
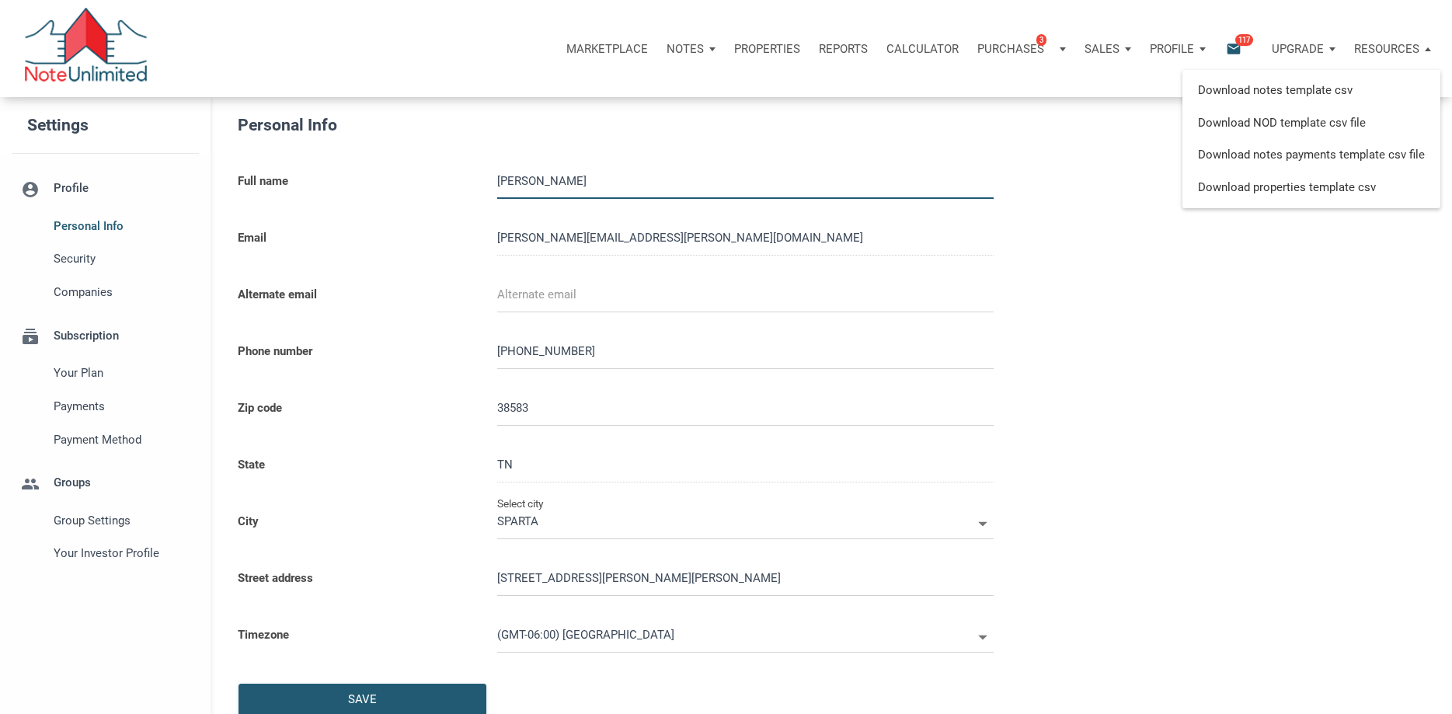
select select
click at [624, 50] on p "Marketplace" at bounding box center [607, 49] width 82 height 14
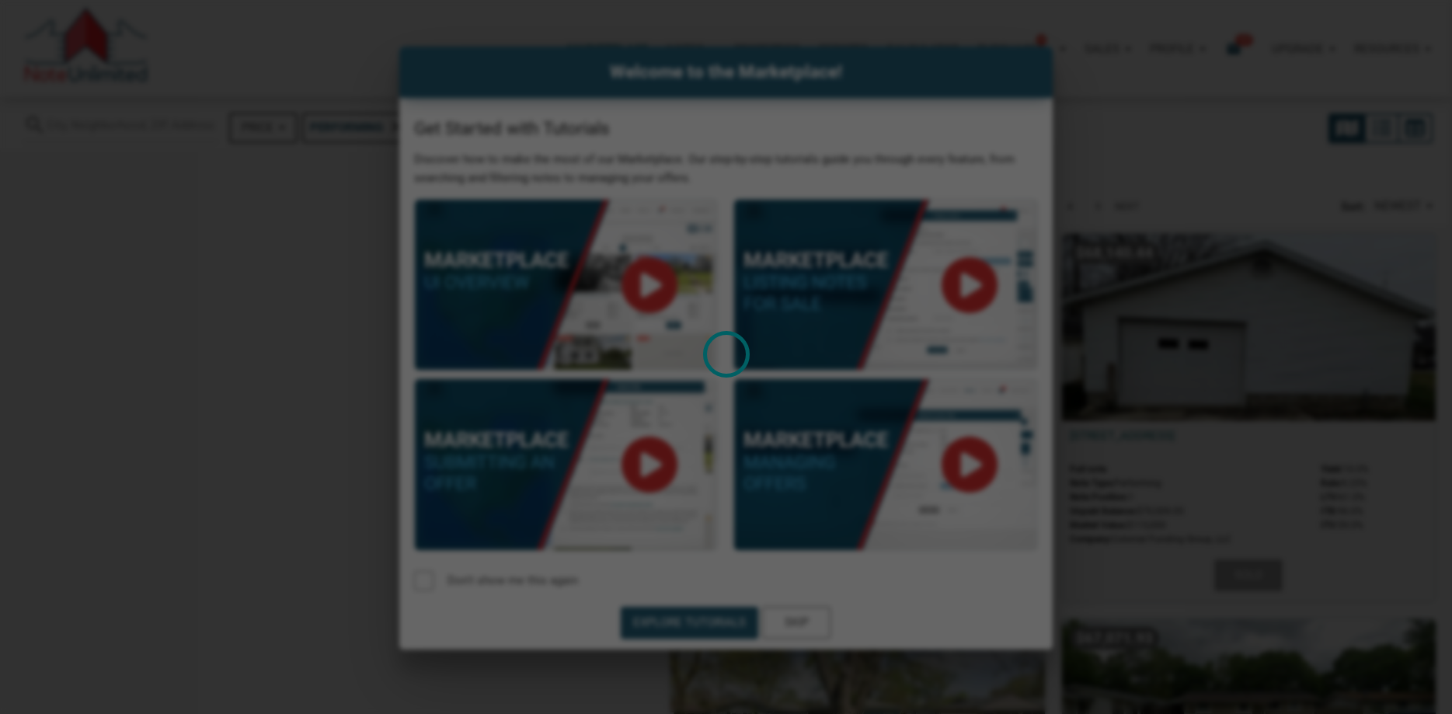
select select
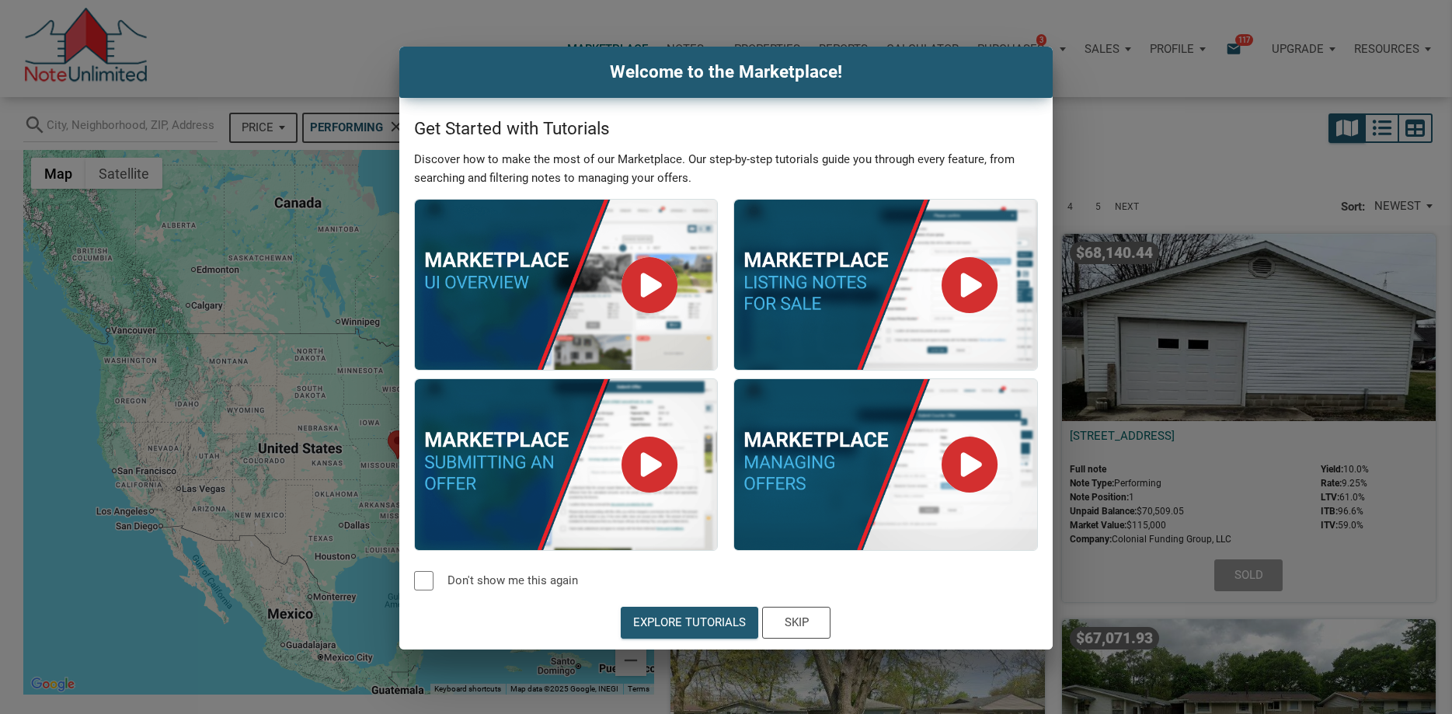
click at [1150, 120] on div "Welcome to the Marketplace! Get Started with Tutorials Discover how to make the…" at bounding box center [726, 348] width 1452 height 603
click at [1027, 65] on h4 "Welcome to the Marketplace!" at bounding box center [726, 72] width 630 height 26
click at [809, 621] on div "Skip" at bounding box center [796, 622] width 67 height 30
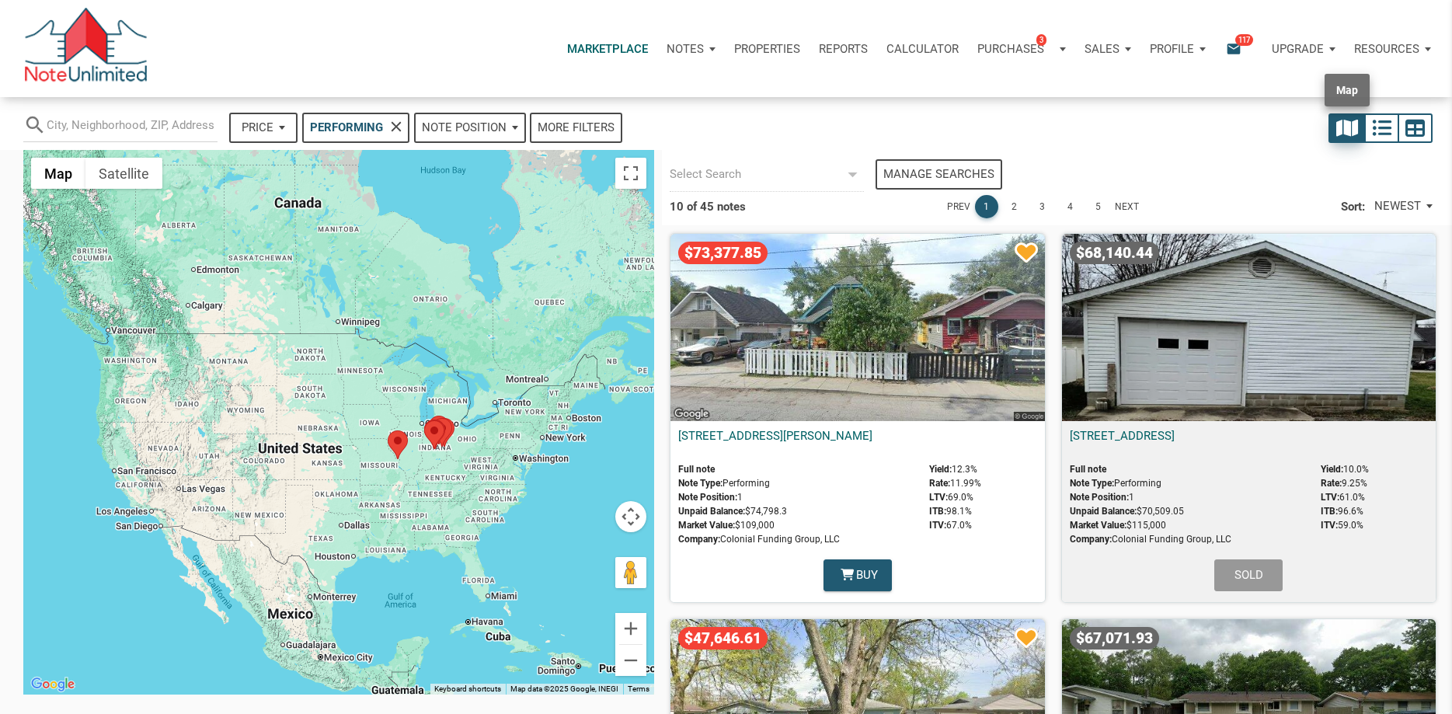
click at [1345, 123] on icon "button" at bounding box center [1347, 127] width 22 height 19
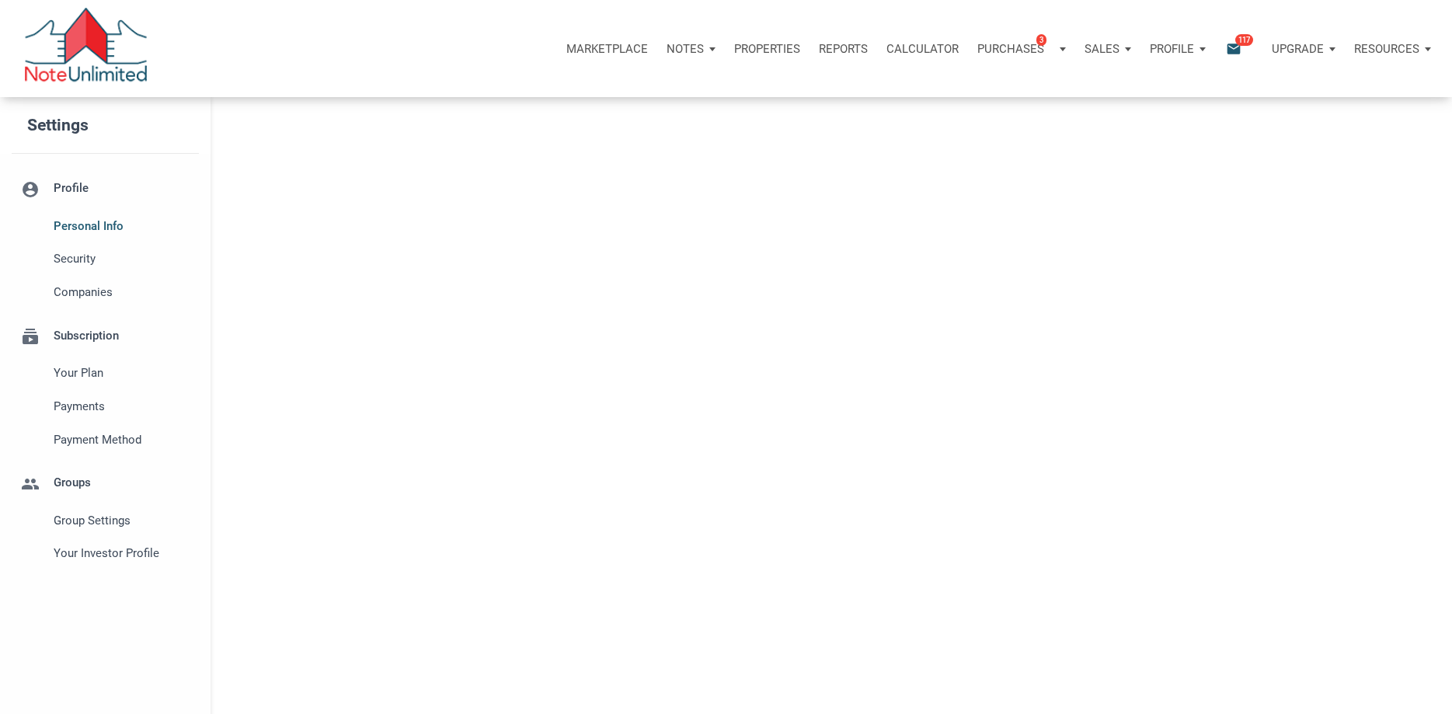
type input "SPARTA"
select select
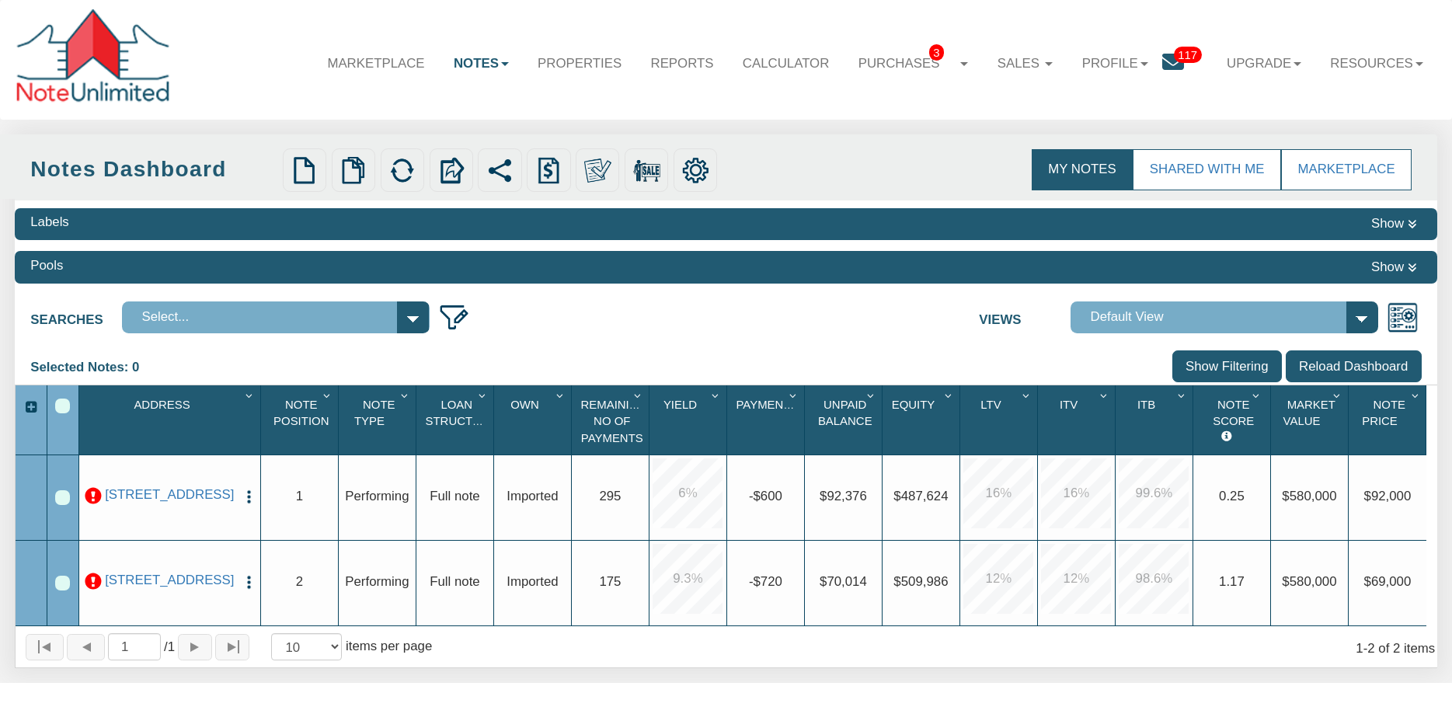
click at [812, 336] on div "Labels Show Pools Show Searches Select... Views Default View" at bounding box center [726, 434] width 1423 height 468
